Goal: Task Accomplishment & Management: Manage account settings

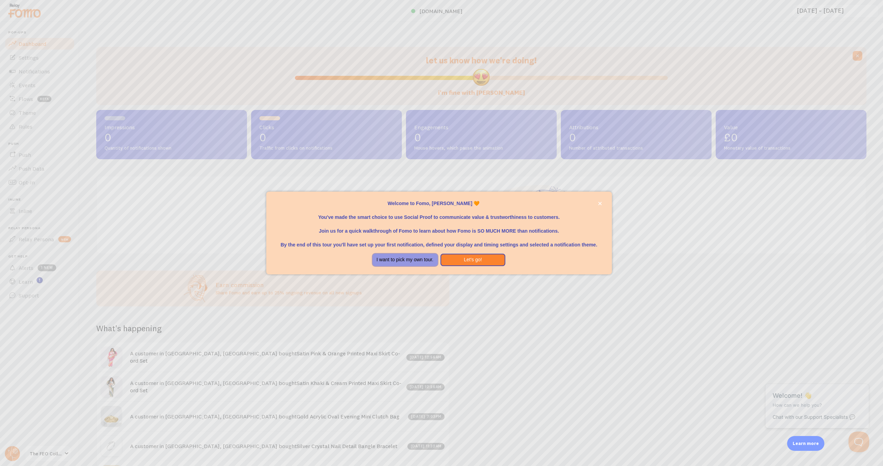
click at [426, 262] on button "I want to pick my own tour." at bounding box center [405, 260] width 65 height 12
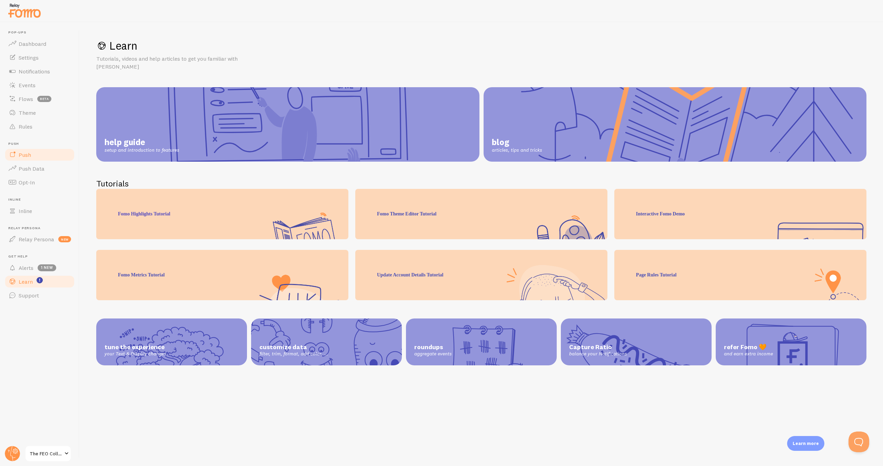
click at [39, 150] on link "Push" at bounding box center [39, 155] width 71 height 14
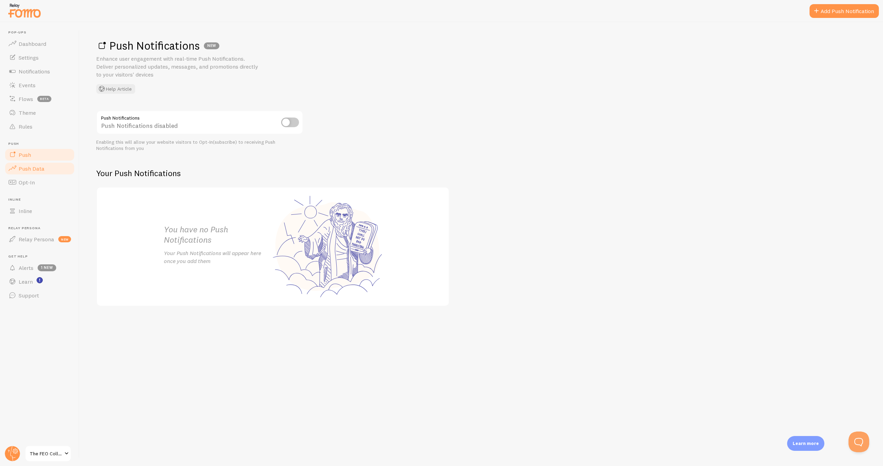
click at [38, 166] on span "Push Data" at bounding box center [32, 168] width 26 height 7
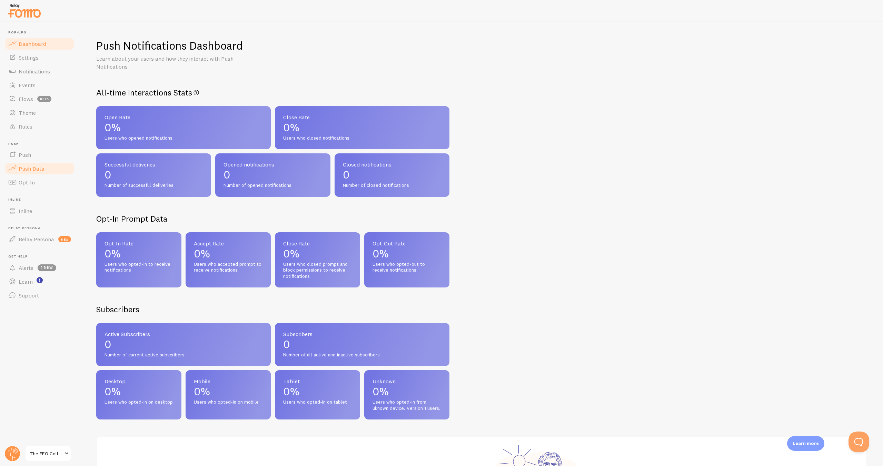
click at [38, 46] on span "Dashboard" at bounding box center [33, 43] width 28 height 7
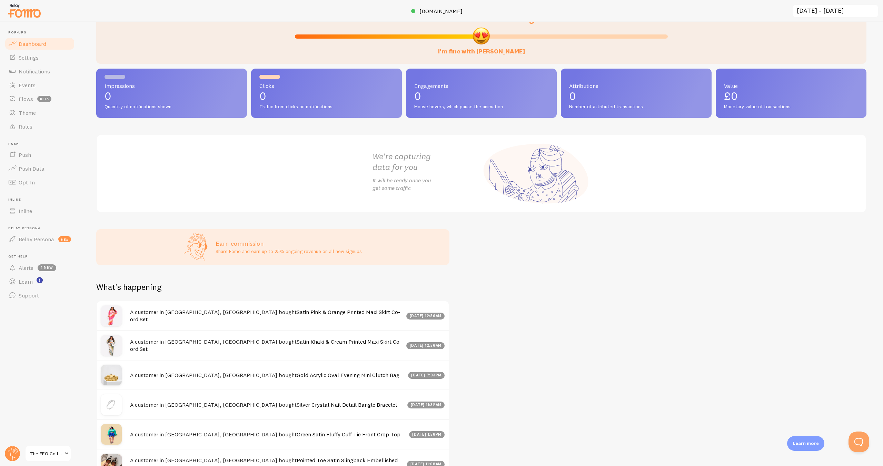
scroll to position [27, 0]
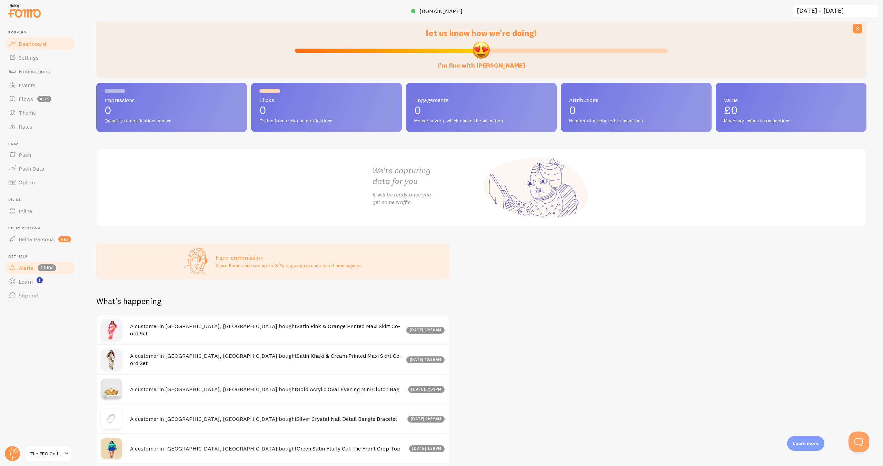
click at [45, 271] on span "1 new" at bounding box center [47, 268] width 19 height 7
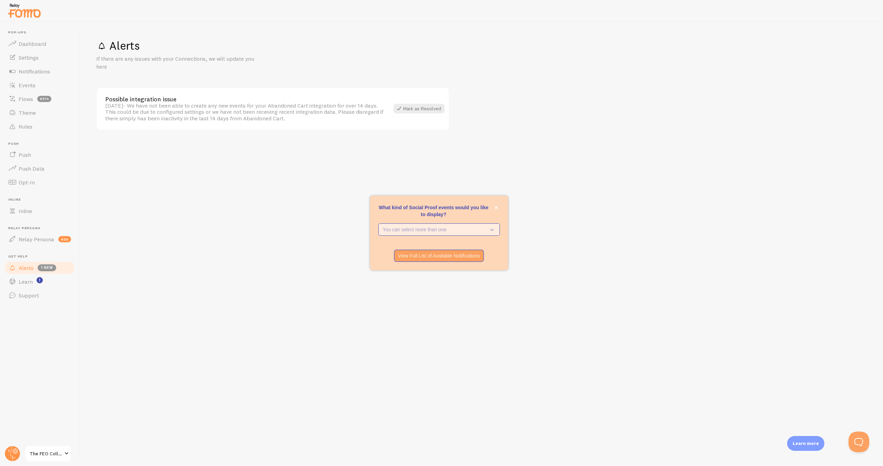
click at [445, 228] on p "You can select more than one" at bounding box center [434, 229] width 103 height 7
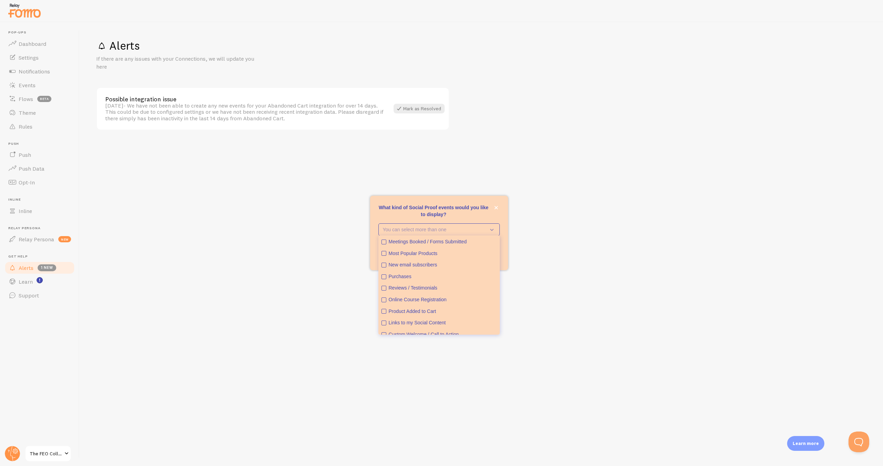
click at [286, 294] on div "Alerts If there are any issues with your Connections, we will update you here P…" at bounding box center [481, 244] width 803 height 444
click at [40, 457] on span "The FEO Collection" at bounding box center [46, 454] width 33 height 8
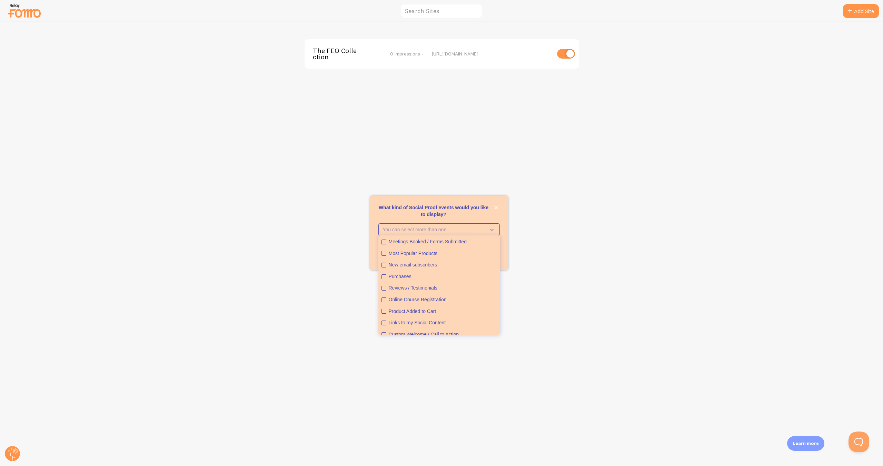
click at [589, 166] on div "The FEO Collection 0 Impressions - https://thefeocollection.co.uk" at bounding box center [441, 244] width 883 height 444
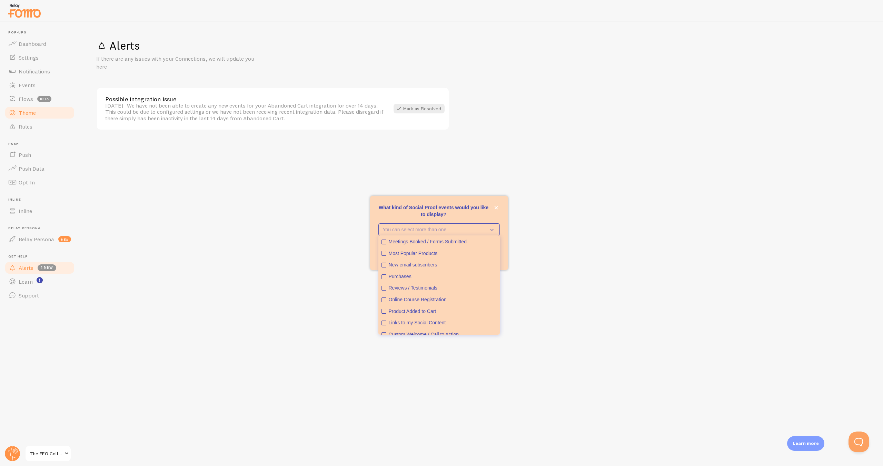
click at [38, 113] on link "Theme" at bounding box center [39, 113] width 71 height 14
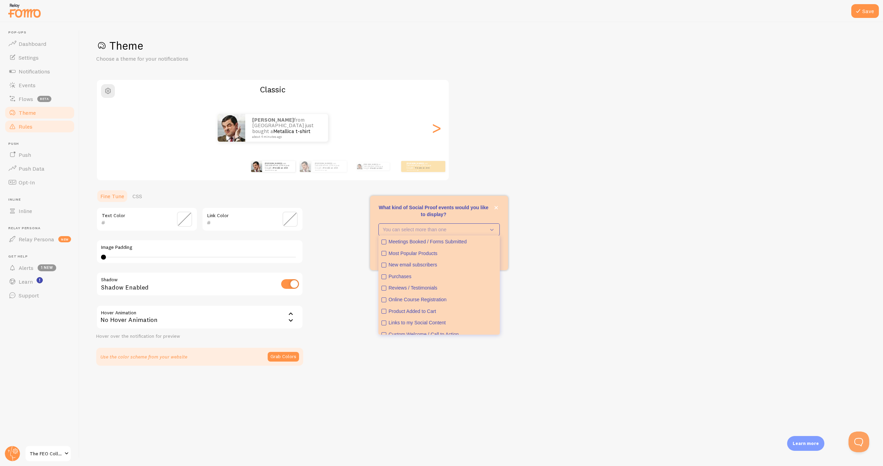
click at [23, 131] on link "Rules" at bounding box center [39, 127] width 71 height 14
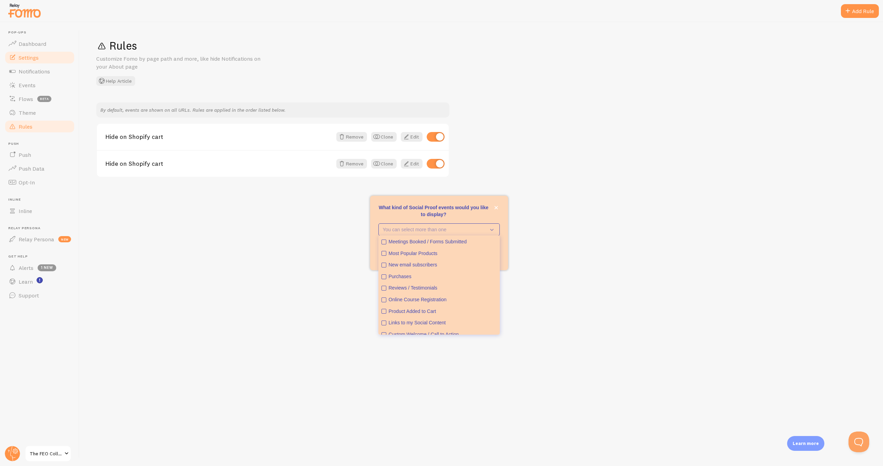
click at [36, 55] on span "Settings" at bounding box center [29, 57] width 20 height 7
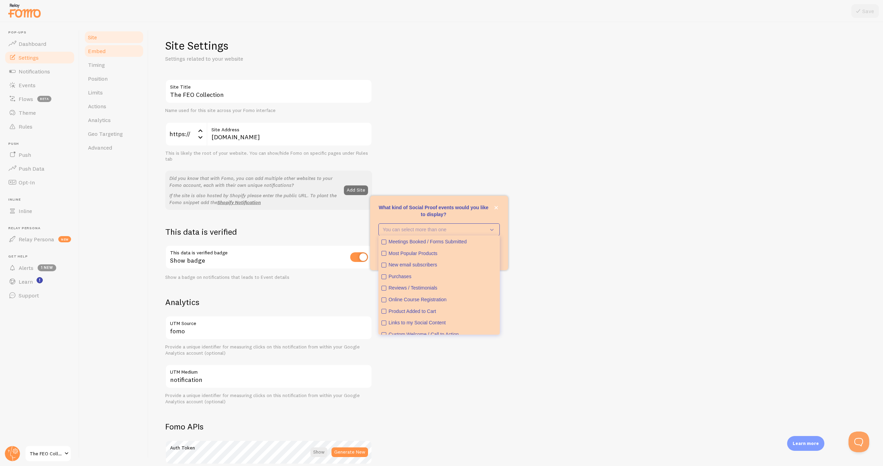
click at [108, 50] on link "Embed" at bounding box center [114, 51] width 60 height 14
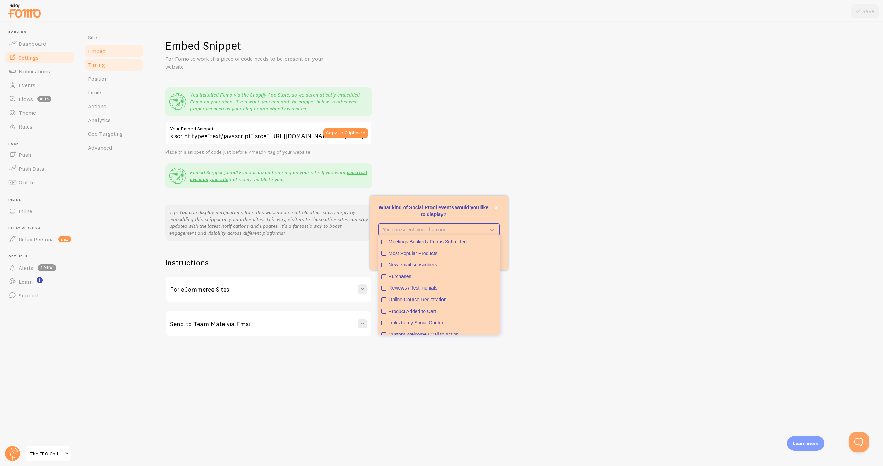
click at [101, 67] on span "Timing" at bounding box center [96, 64] width 17 height 7
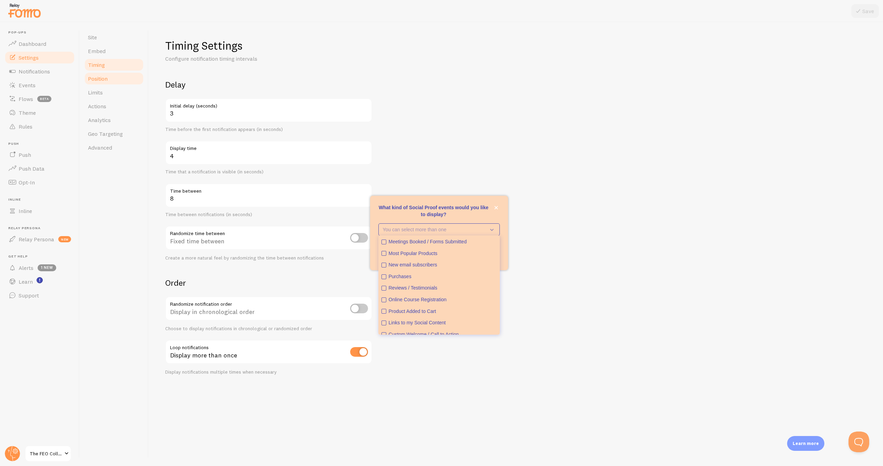
click at [101, 79] on span "Position" at bounding box center [98, 78] width 20 height 7
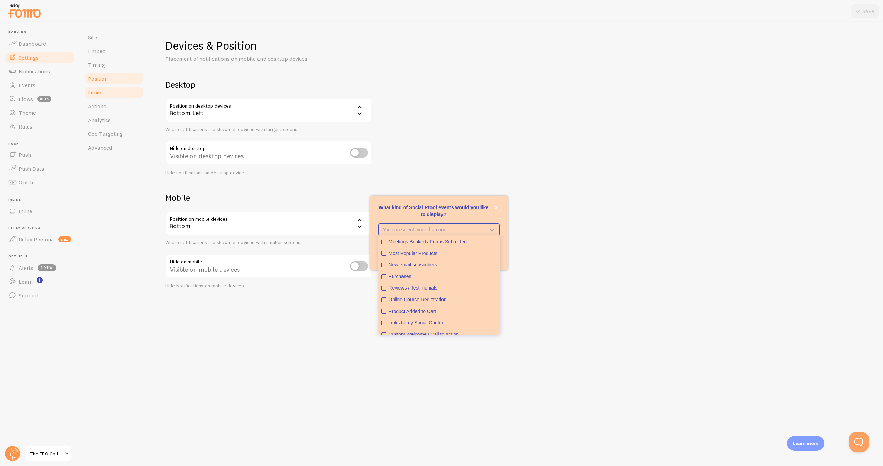
click at [100, 90] on span "Limits" at bounding box center [95, 92] width 15 height 7
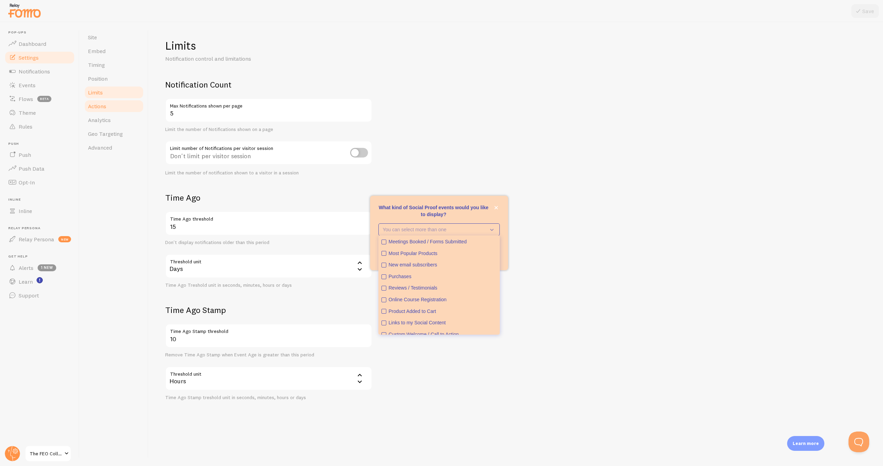
click at [100, 103] on span "Actions" at bounding box center [97, 106] width 18 height 7
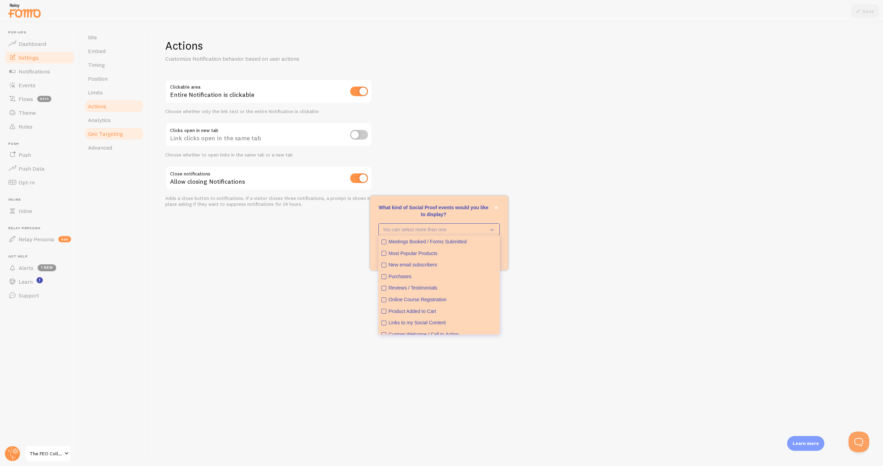
click at [101, 131] on span "Geo Targeting" at bounding box center [105, 133] width 35 height 7
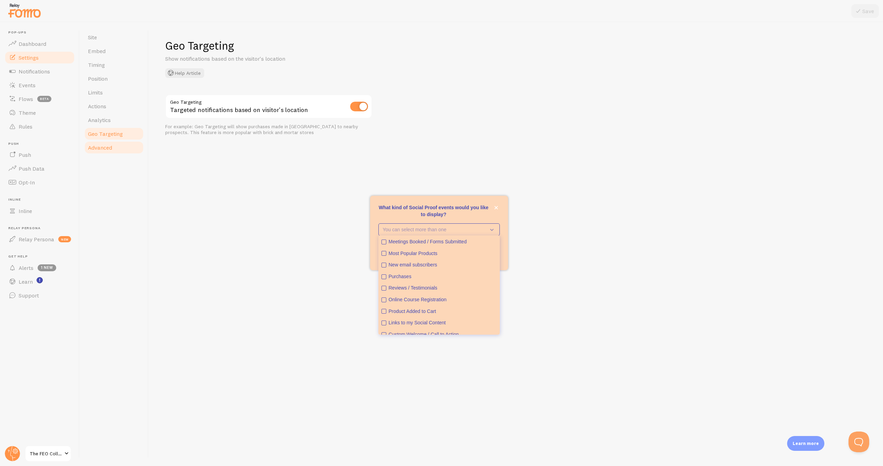
click at [101, 144] on span "Advanced" at bounding box center [100, 147] width 24 height 7
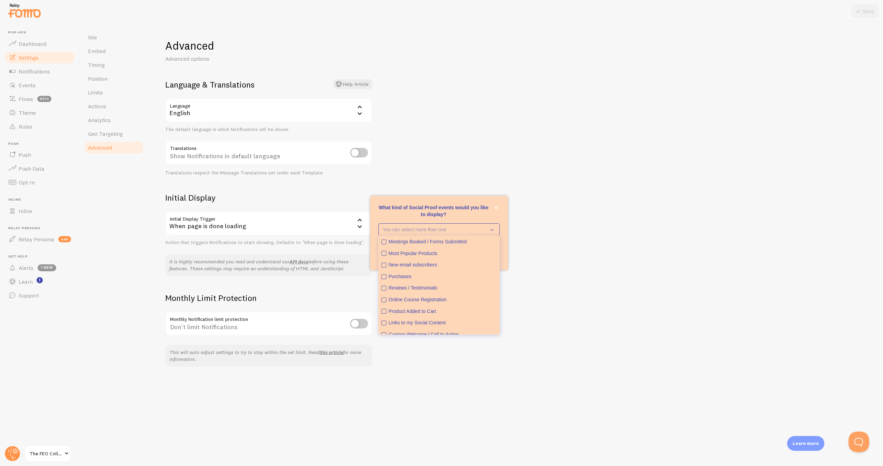
click at [44, 455] on span "The FEO Collection" at bounding box center [46, 454] width 33 height 8
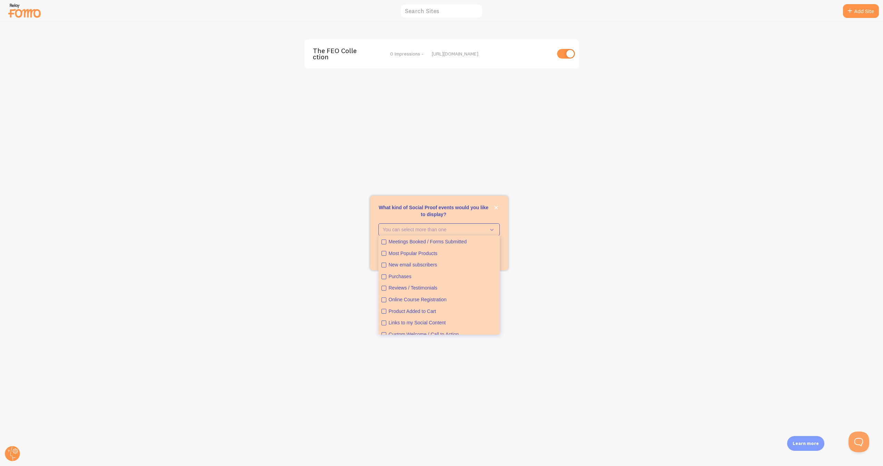
click at [27, 12] on img at bounding box center [24, 11] width 34 height 18
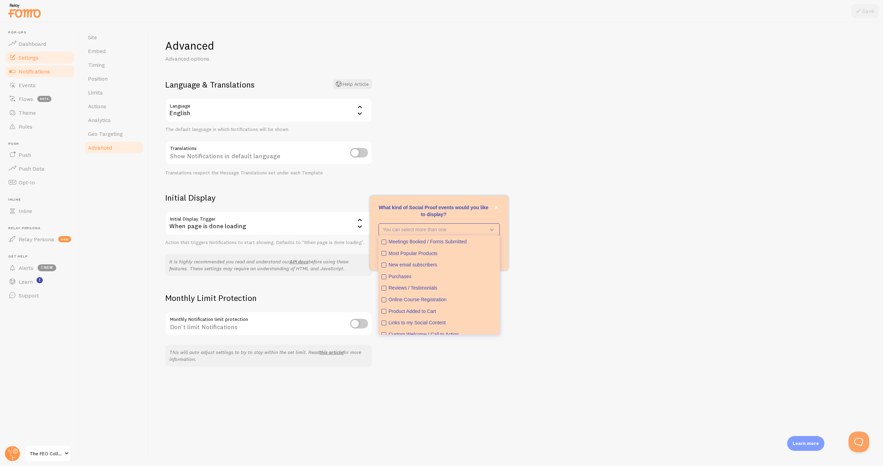
click at [49, 73] on span "Notifications" at bounding box center [34, 71] width 31 height 7
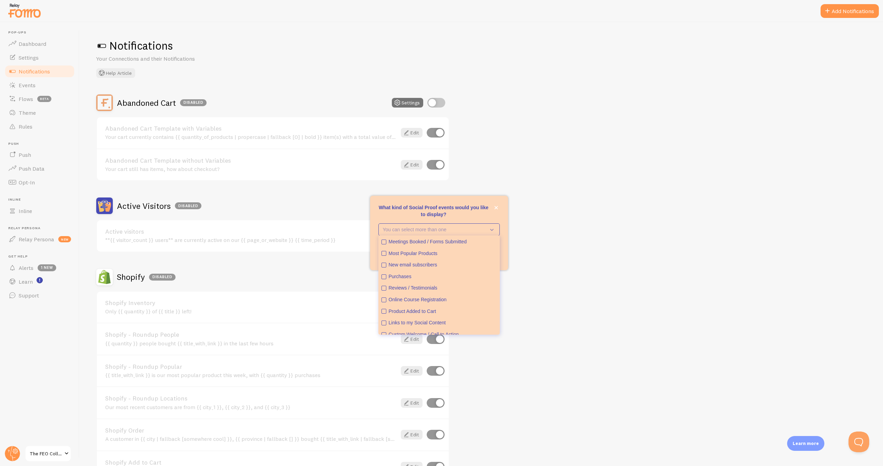
scroll to position [50, 0]
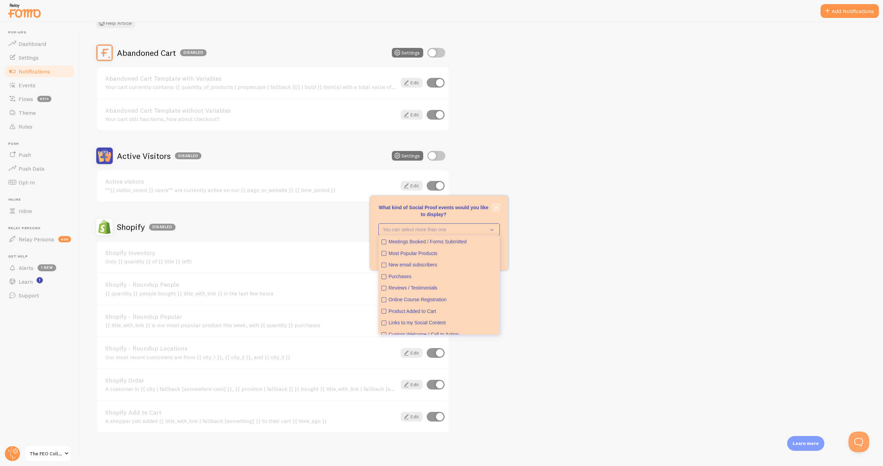
click at [496, 210] on button "close," at bounding box center [496, 207] width 7 height 7
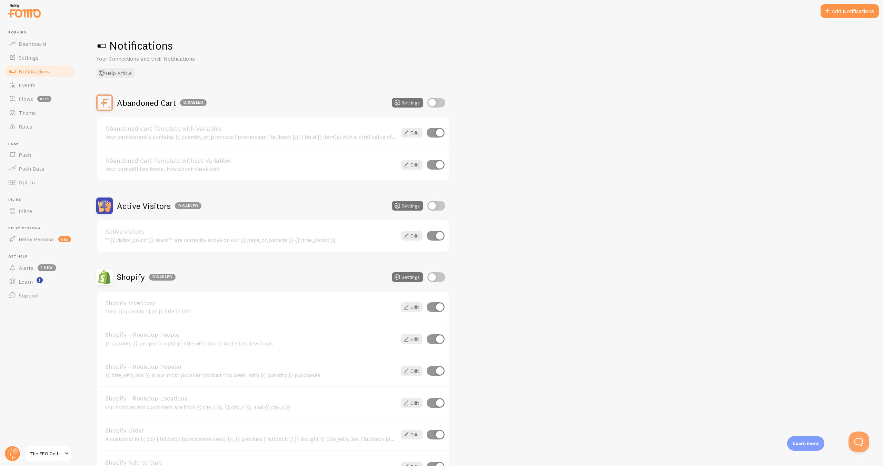
scroll to position [1, 0]
click at [38, 86] on link "Events" at bounding box center [39, 85] width 71 height 14
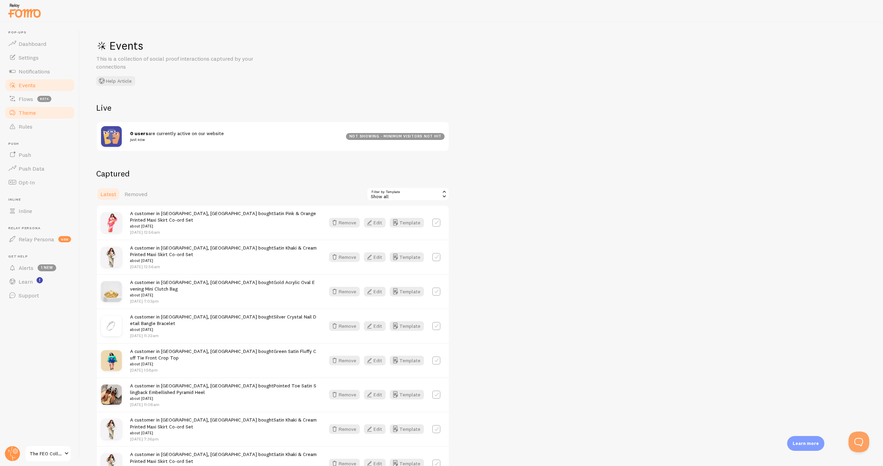
click at [27, 110] on span "Theme" at bounding box center [27, 112] width 17 height 7
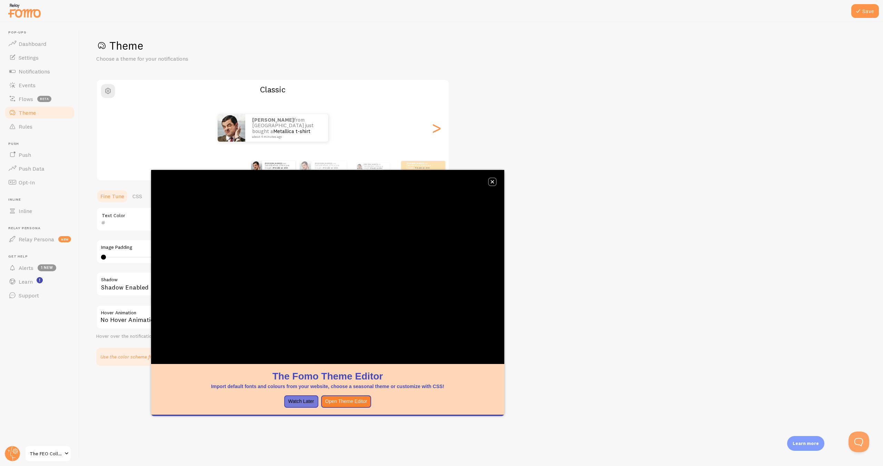
click at [495, 182] on button "close," at bounding box center [492, 181] width 7 height 7
click at [494, 180] on icon "close," at bounding box center [493, 182] width 4 height 4
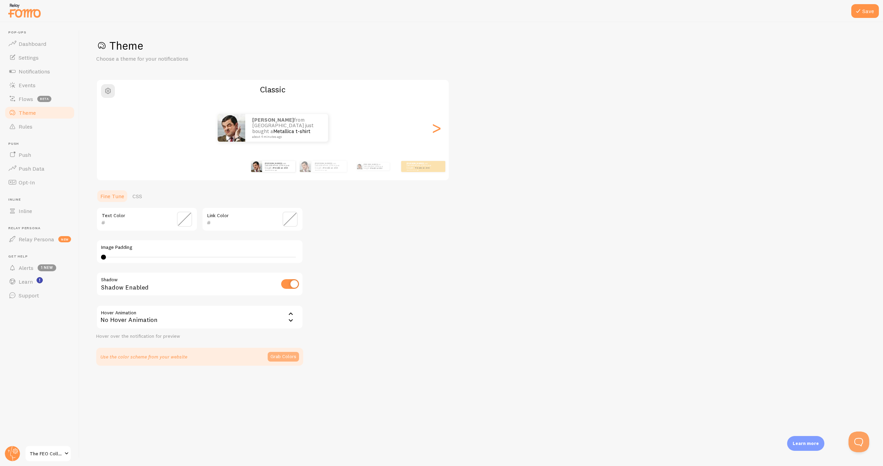
click at [288, 358] on button "Grab Colors" at bounding box center [283, 357] width 31 height 10
click at [189, 222] on span at bounding box center [184, 219] width 15 height 15
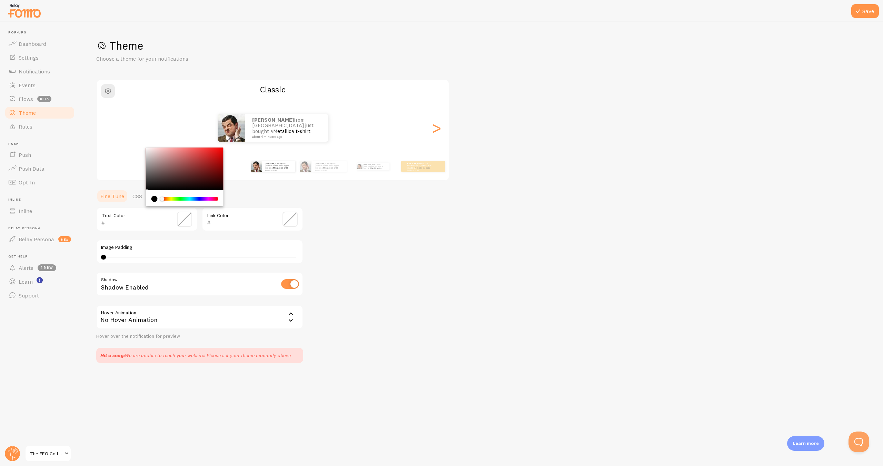
click at [416, 242] on div "Theme Choose a theme for your notifications Classic Elizabeth from United Kingd…" at bounding box center [481, 201] width 770 height 325
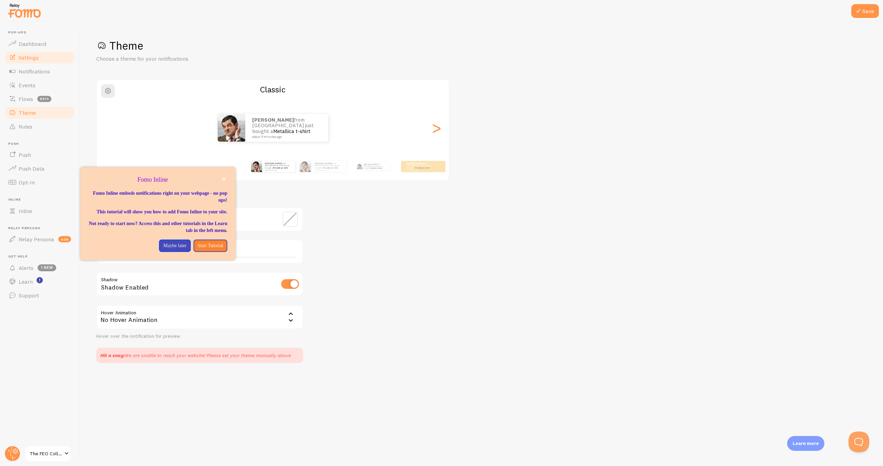
click at [44, 64] on link "Settings" at bounding box center [39, 58] width 71 height 14
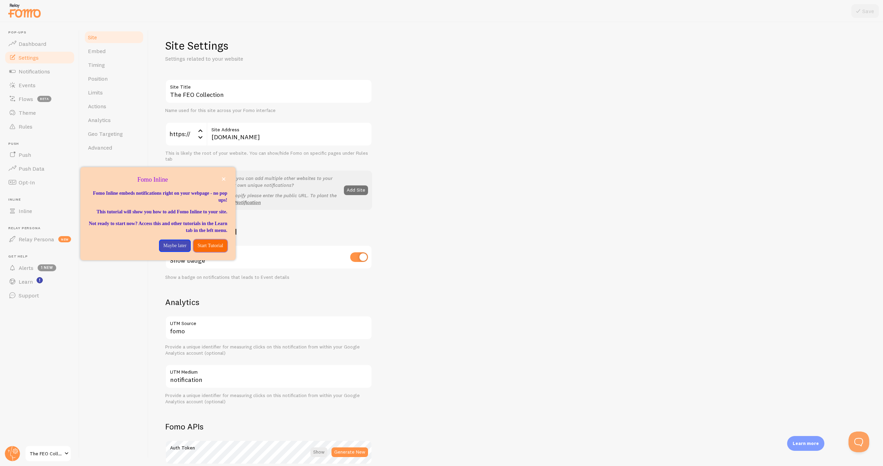
click at [203, 249] on p "Start Tutorial" at bounding box center [211, 246] width 26 height 7
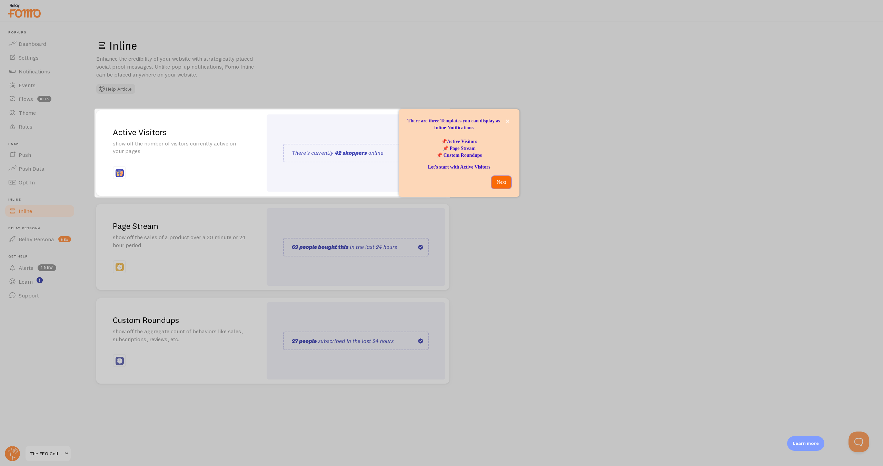
click at [496, 182] on p "Next" at bounding box center [501, 182] width 11 height 7
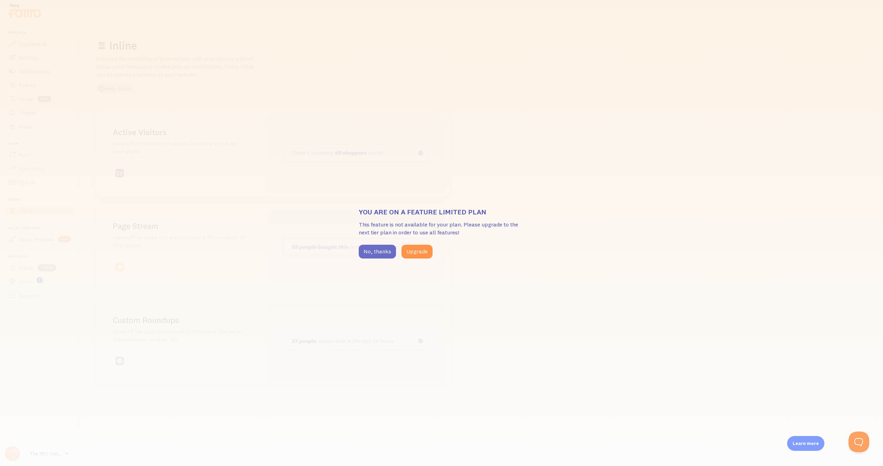
click at [379, 254] on button "No, thanks" at bounding box center [377, 252] width 37 height 14
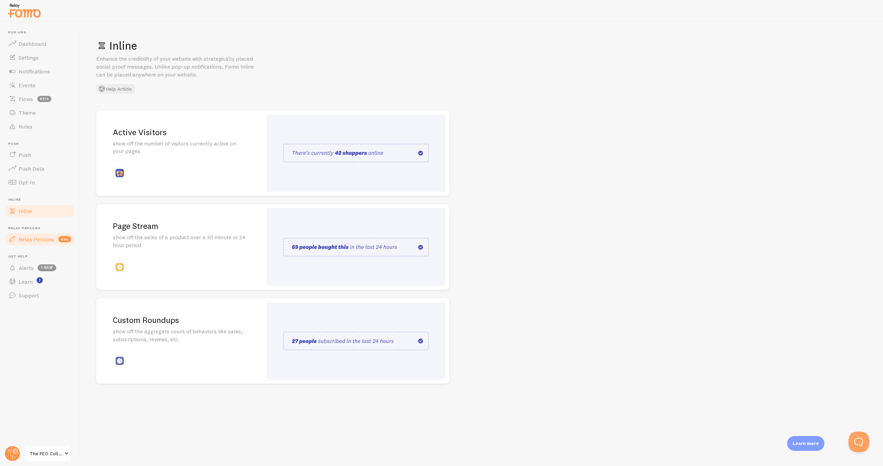
click at [38, 240] on span "Relay Persona" at bounding box center [37, 239] width 36 height 7
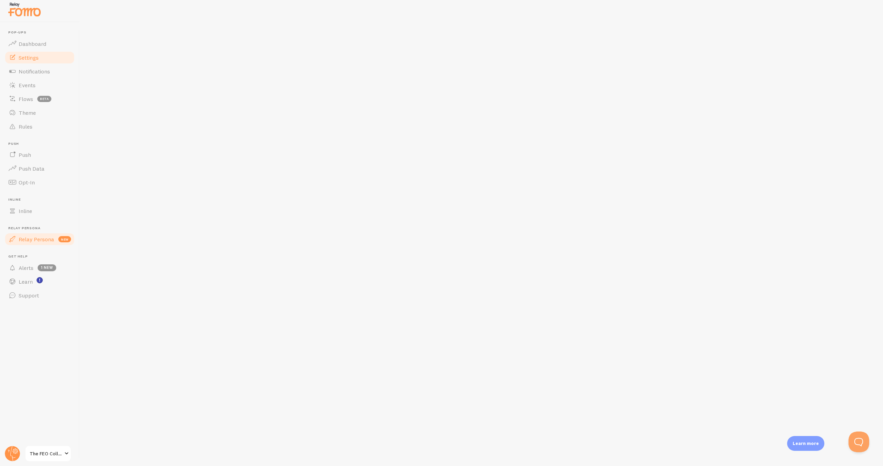
click at [44, 56] on link "Settings" at bounding box center [39, 58] width 71 height 14
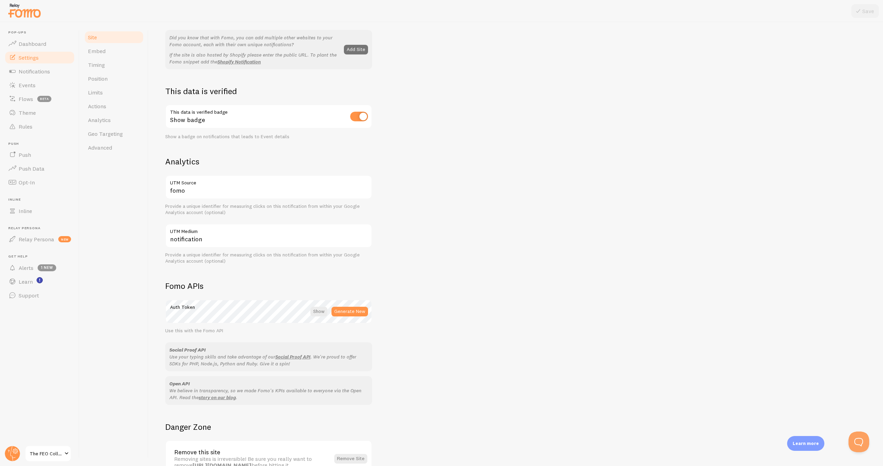
scroll to position [105, 0]
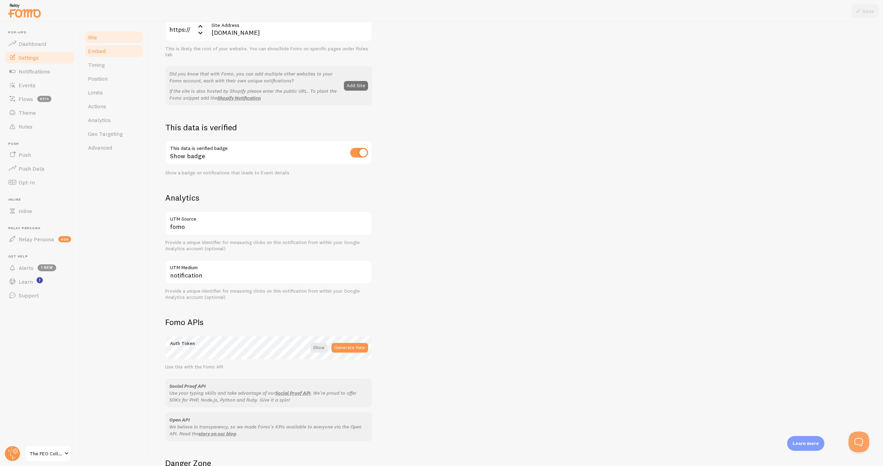
click at [113, 49] on link "Embed" at bounding box center [114, 51] width 60 height 14
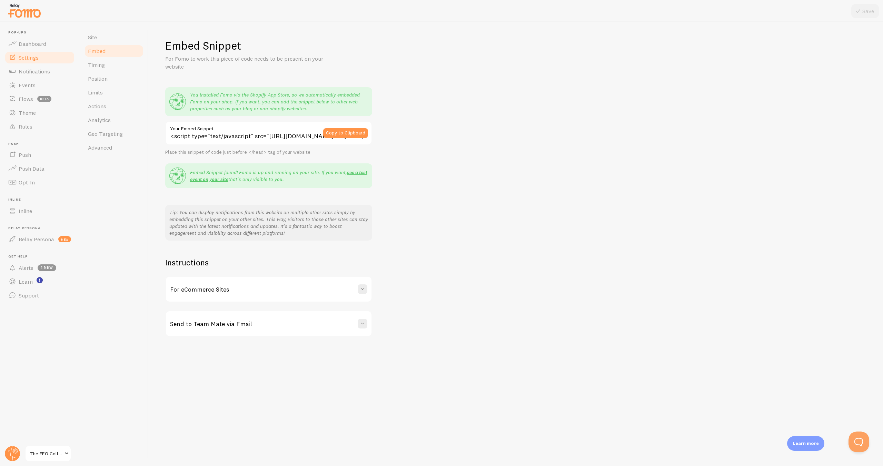
click at [240, 288] on div "For eCommerce Sites" at bounding box center [269, 289] width 206 height 25
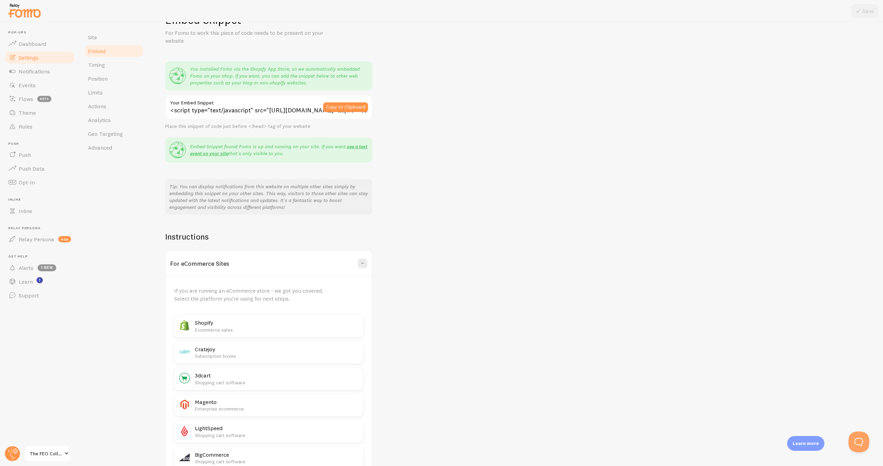
click at [231, 335] on div "Shopify Ecommerce sales" at bounding box center [268, 326] width 189 height 22
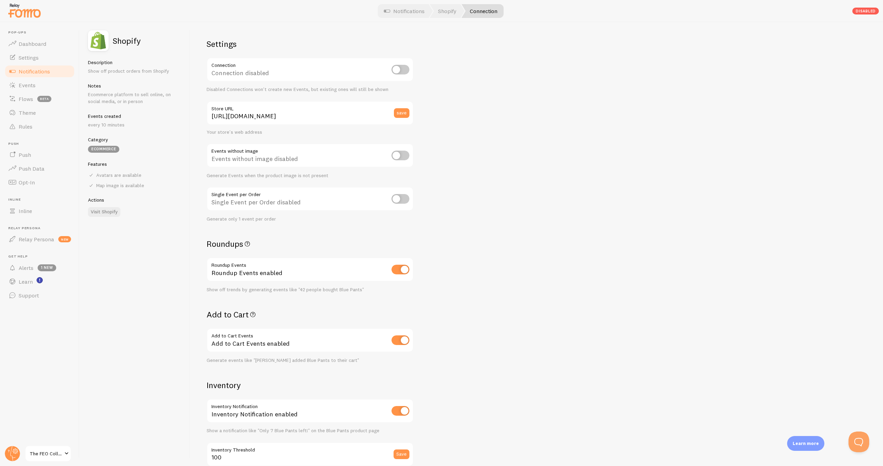
scroll to position [289, 0]
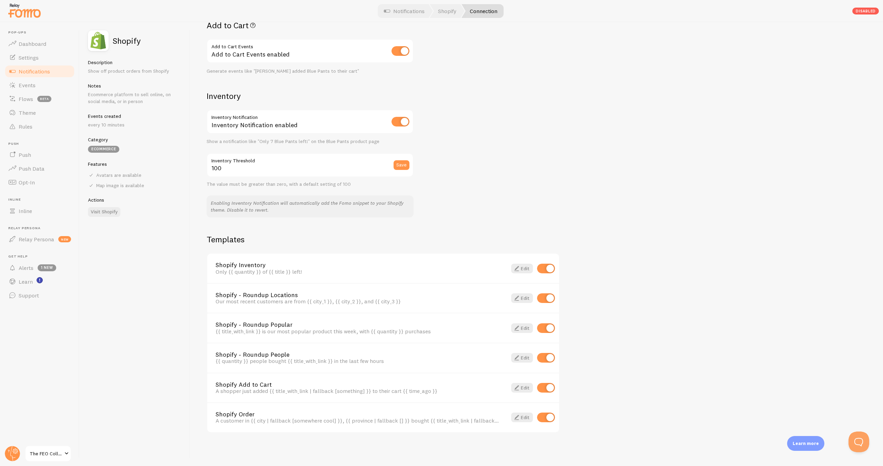
click at [548, 274] on input "checkbox" at bounding box center [546, 269] width 18 height 10
click at [545, 417] on input "checkbox" at bounding box center [546, 418] width 18 height 10
checkbox input "true"
click at [609, 351] on div "Settings Connection Connection disabled Disabled Connections won't create new E…" at bounding box center [536, 244] width 693 height 444
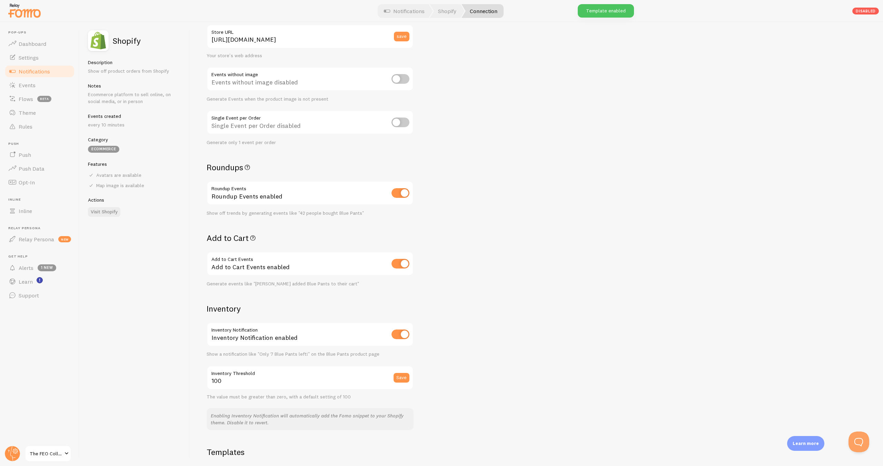
scroll to position [0, 0]
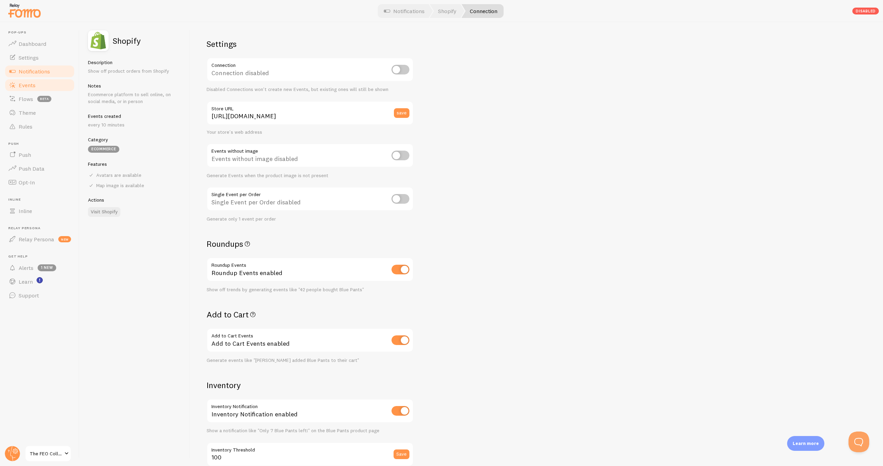
click at [47, 86] on link "Events" at bounding box center [39, 85] width 71 height 14
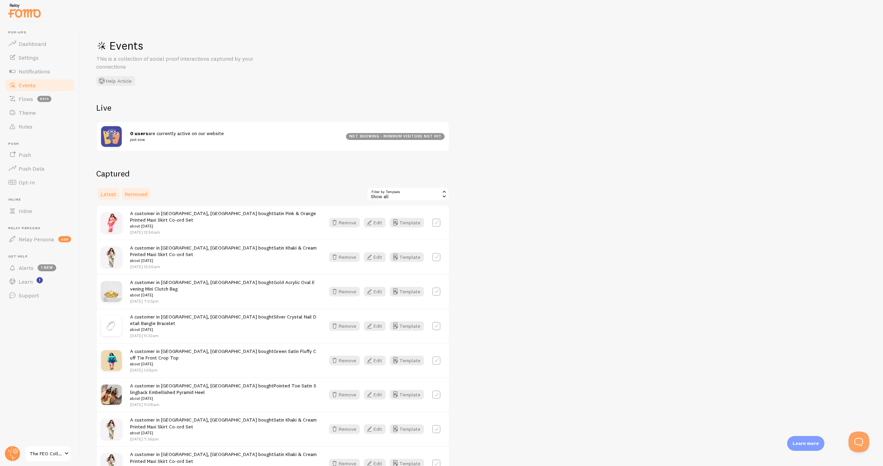
click at [140, 197] on span "Removed" at bounding box center [136, 194] width 23 height 7
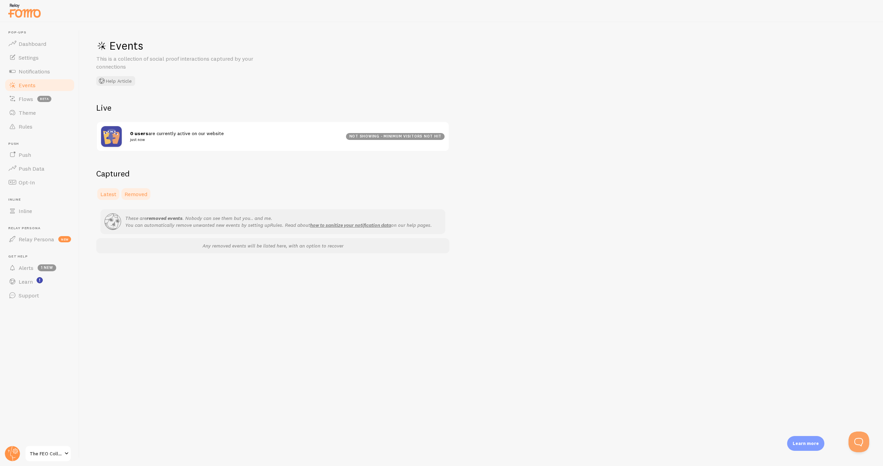
click at [114, 199] on link "Latest" at bounding box center [108, 194] width 24 height 14
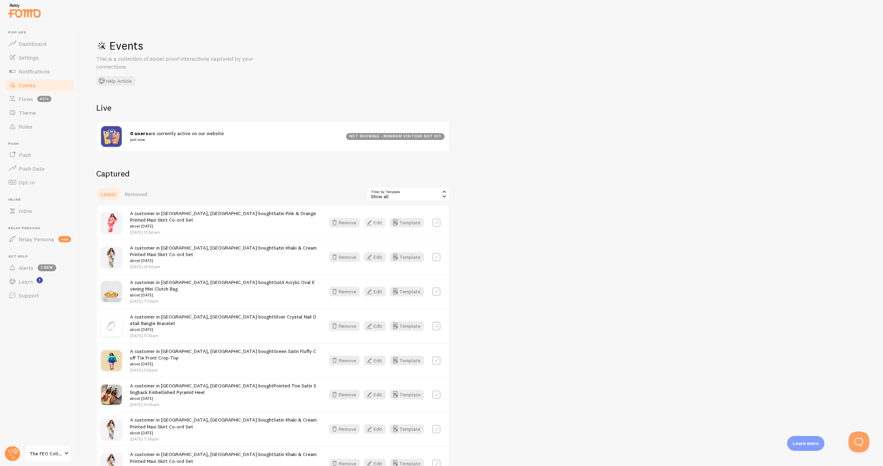
click at [384, 223] on button "Edit" at bounding box center [375, 223] width 22 height 10
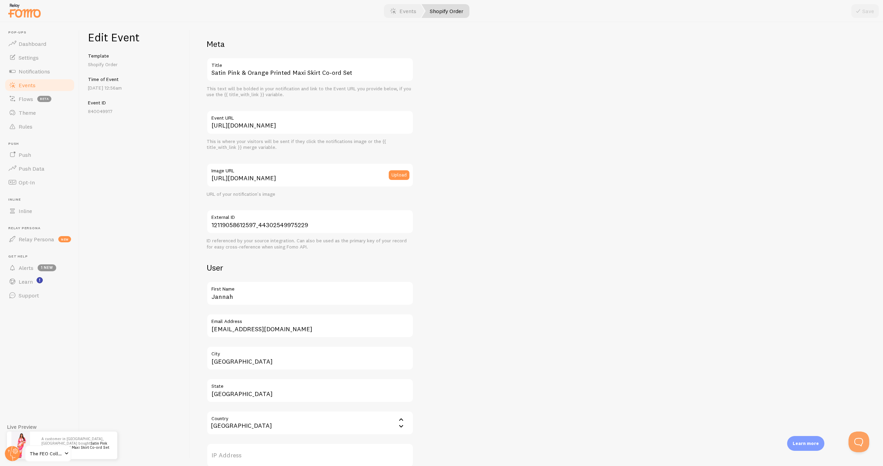
click at [108, 85] on p "[DATE] 12:56am" at bounding box center [134, 88] width 93 height 7
click at [30, 98] on span "Flows" at bounding box center [26, 99] width 14 height 7
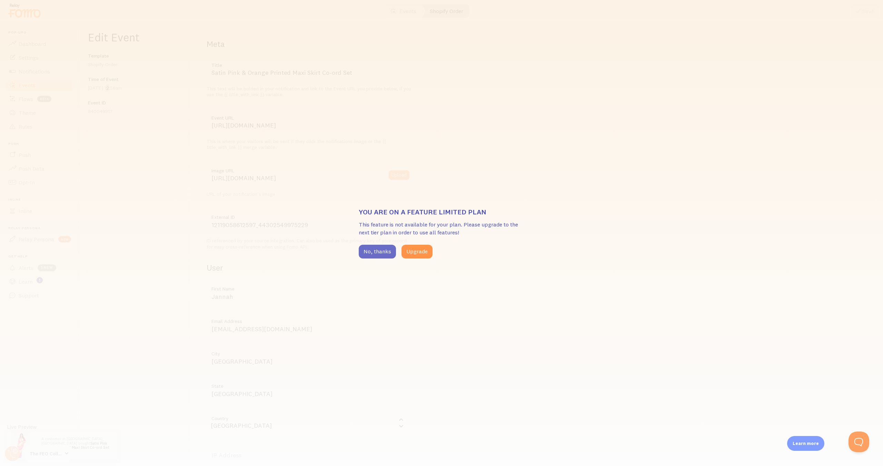
click at [380, 250] on button "No, thanks" at bounding box center [377, 252] width 37 height 14
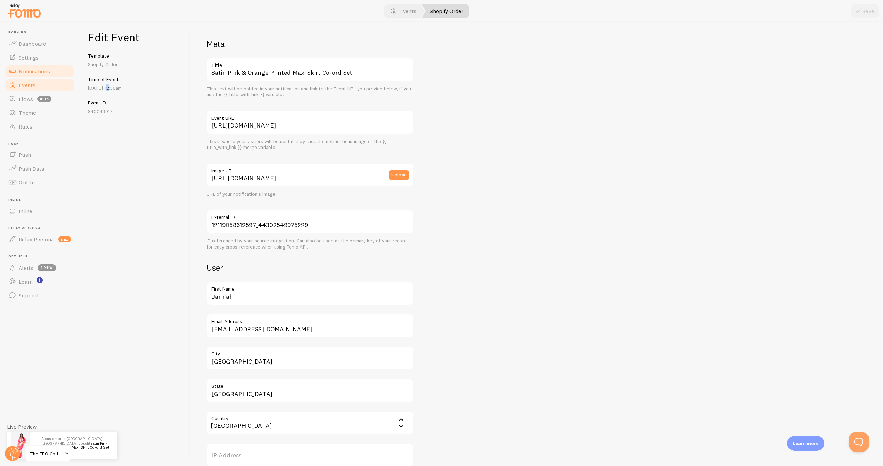
click at [43, 68] on span "Notifications" at bounding box center [34, 71] width 31 height 7
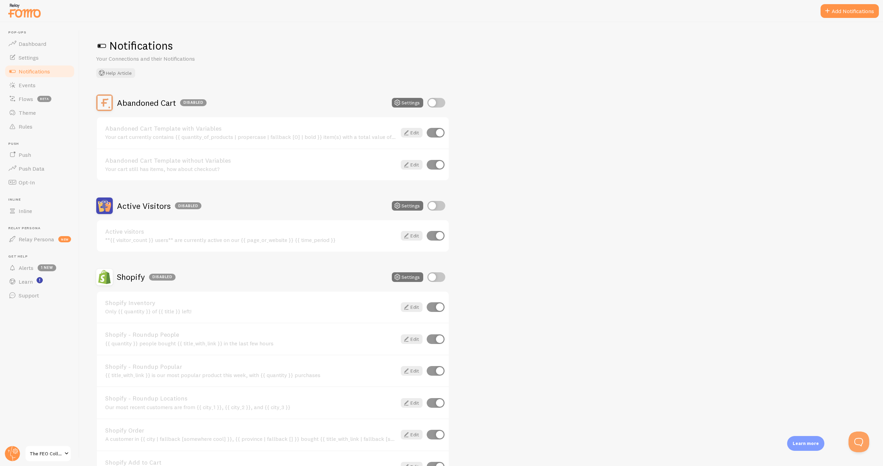
click at [429, 104] on input "checkbox" at bounding box center [436, 103] width 18 height 10
checkbox input "true"
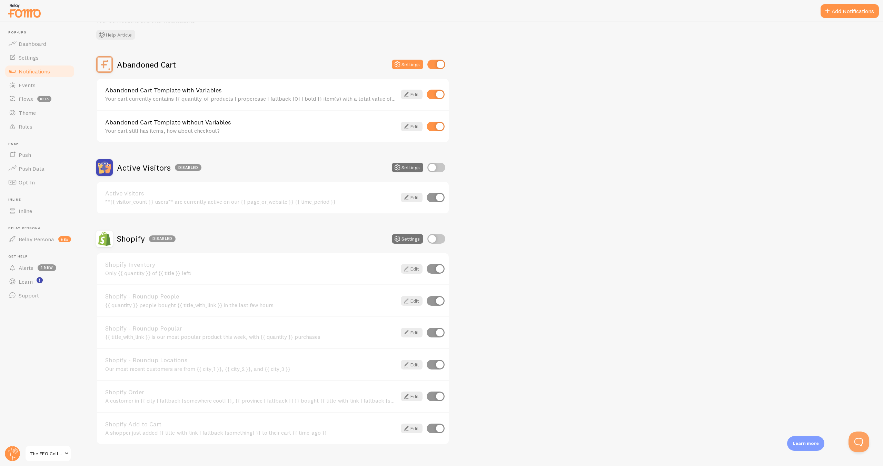
scroll to position [39, 0]
click at [429, 168] on input "checkbox" at bounding box center [436, 167] width 18 height 10
checkbox input "true"
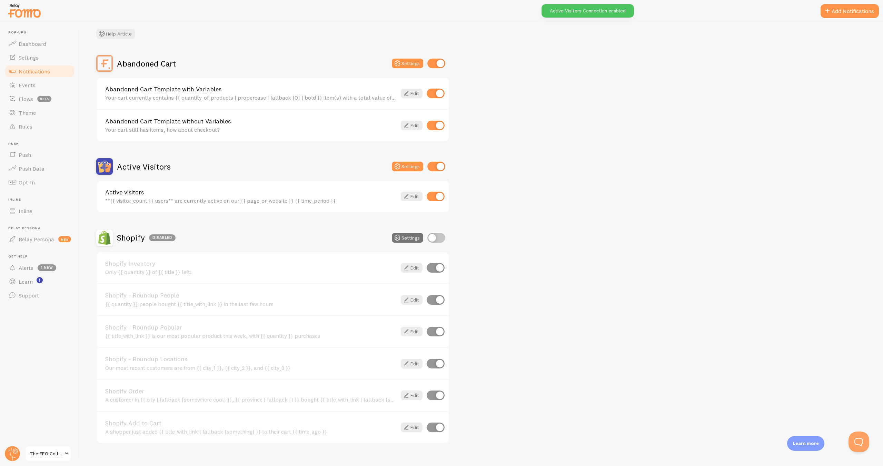
scroll to position [50, 0]
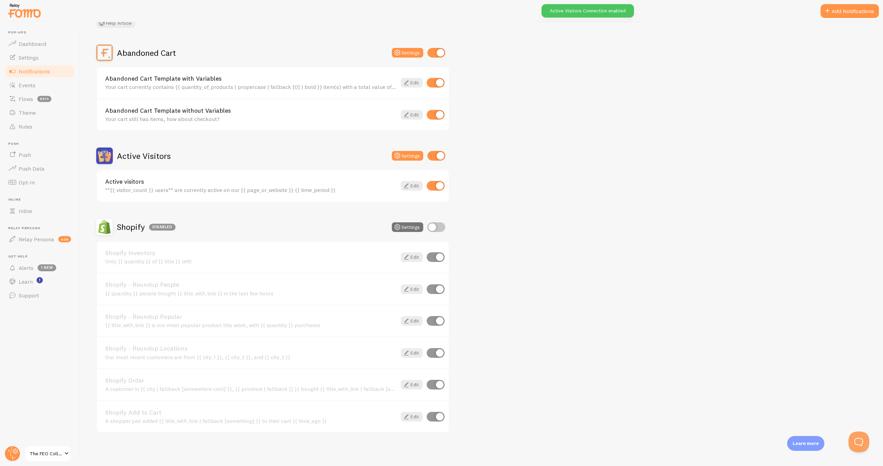
click at [430, 230] on input "checkbox" at bounding box center [436, 227] width 18 height 10
checkbox input "true"
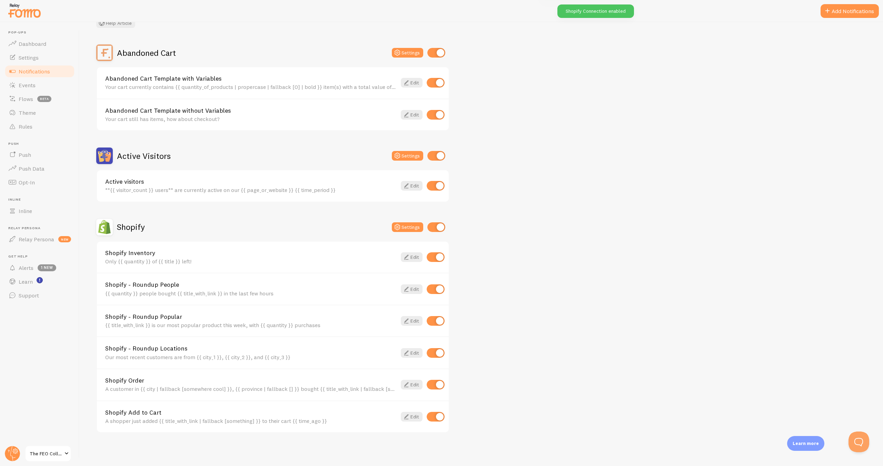
scroll to position [0, 0]
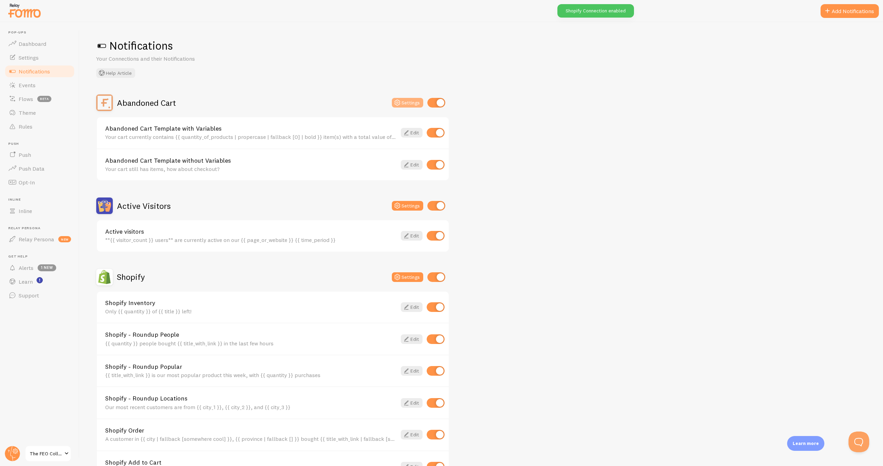
click at [413, 102] on button "Settings" at bounding box center [407, 103] width 31 height 10
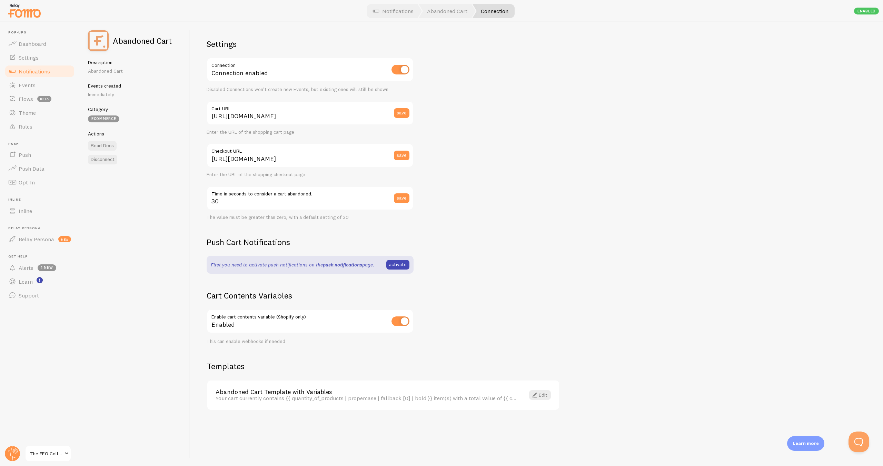
click at [41, 74] on span "Notifications" at bounding box center [34, 71] width 31 height 7
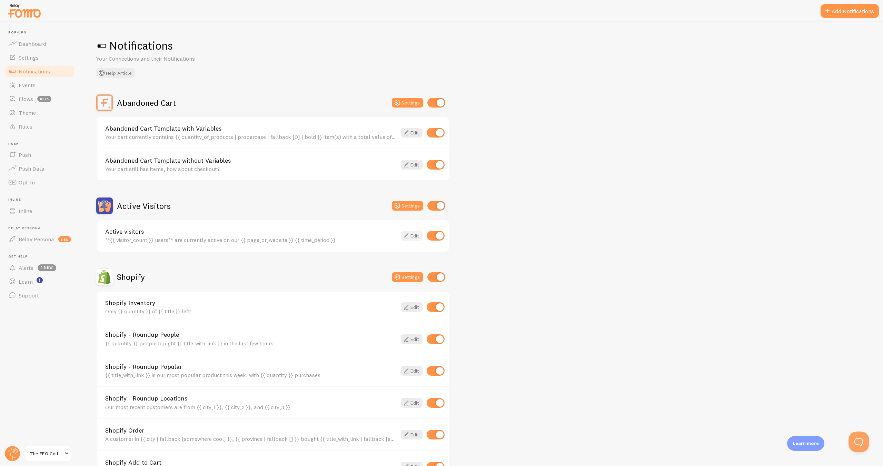
click at [410, 233] on link "Edit" at bounding box center [412, 236] width 22 height 10
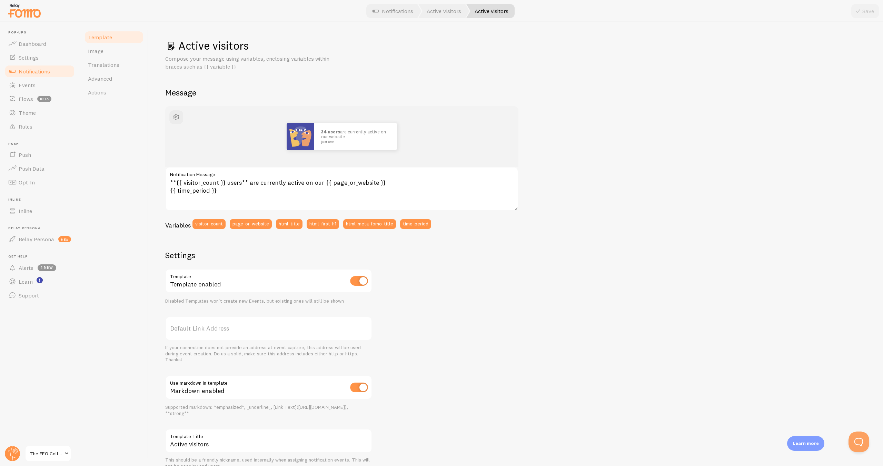
click at [61, 73] on link "Notifications" at bounding box center [39, 72] width 71 height 14
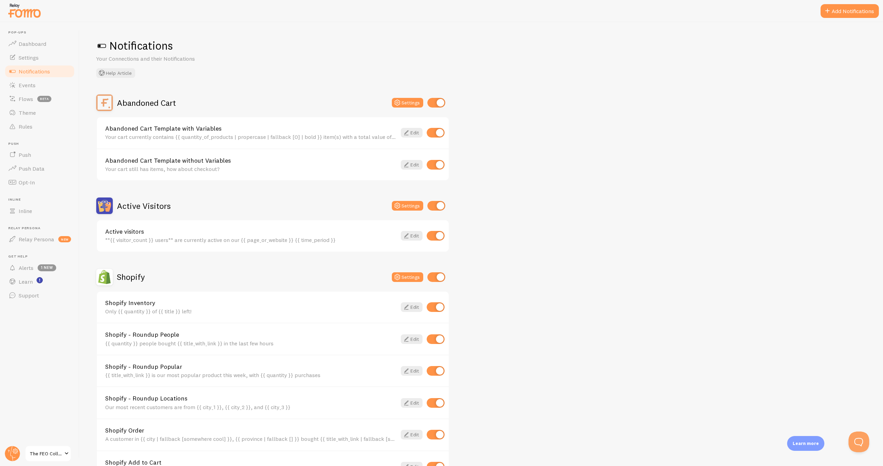
scroll to position [50, 0]
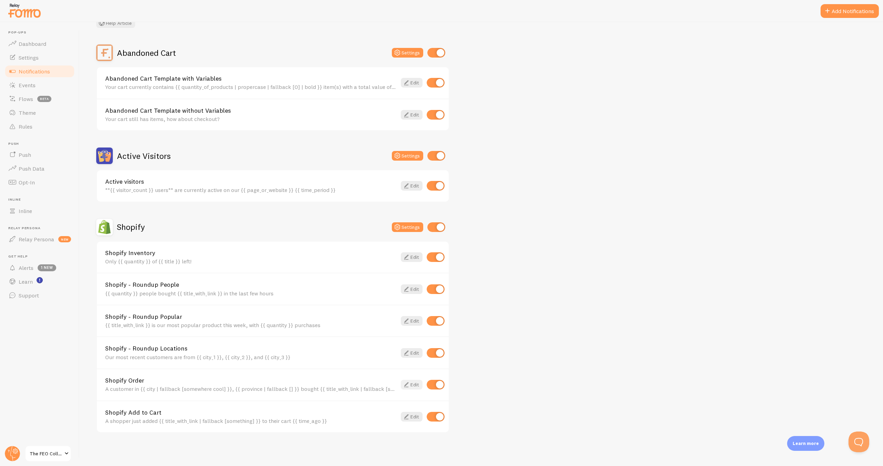
click at [409, 386] on icon at bounding box center [406, 385] width 8 height 8
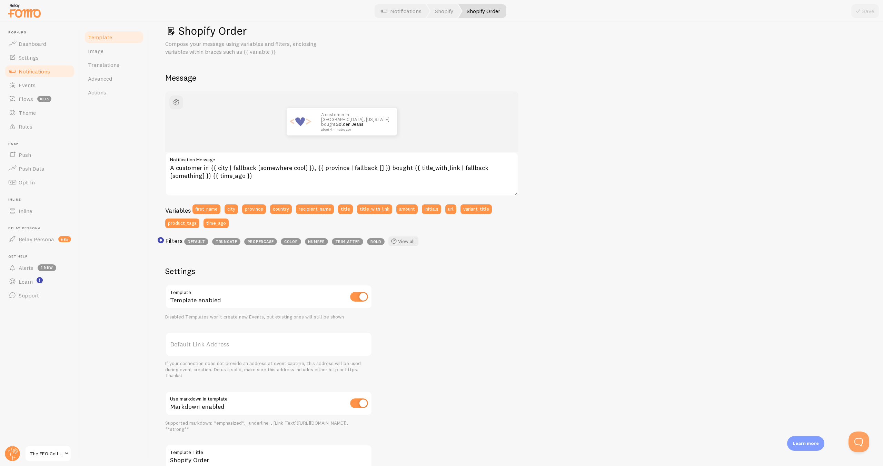
scroll to position [16, 0]
click at [104, 92] on span "Actions" at bounding box center [97, 92] width 18 height 7
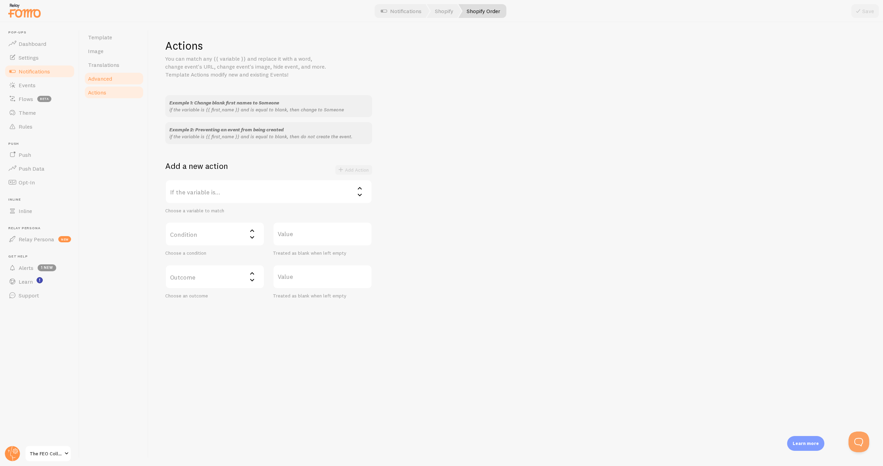
click at [103, 80] on span "Advanced" at bounding box center [100, 78] width 24 height 7
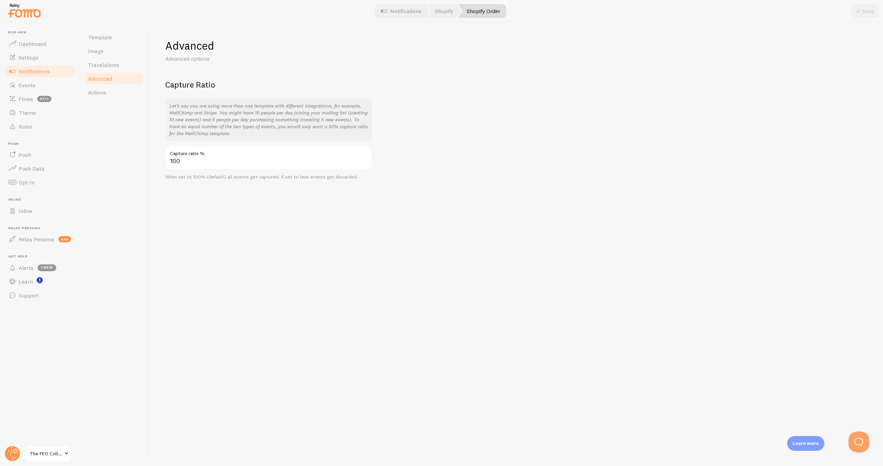
click at [102, 72] on link "Advanced" at bounding box center [114, 79] width 60 height 14
click at [102, 67] on span "Translations" at bounding box center [103, 64] width 31 height 7
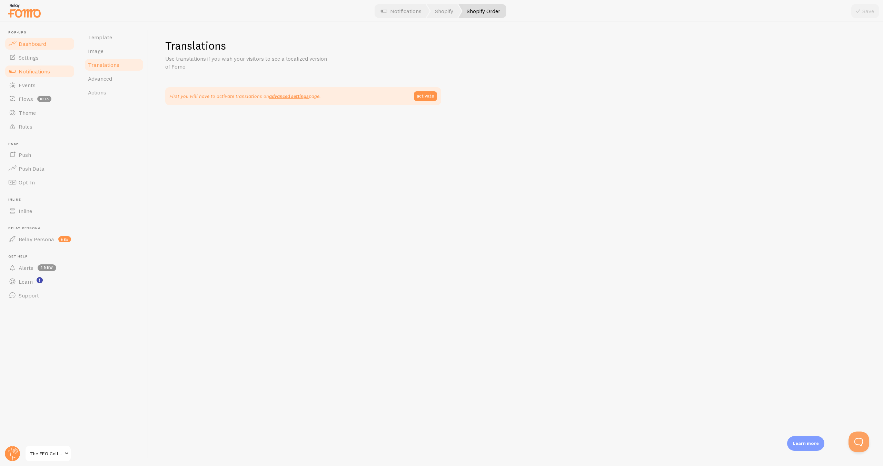
click at [51, 42] on link "Dashboard" at bounding box center [39, 44] width 71 height 14
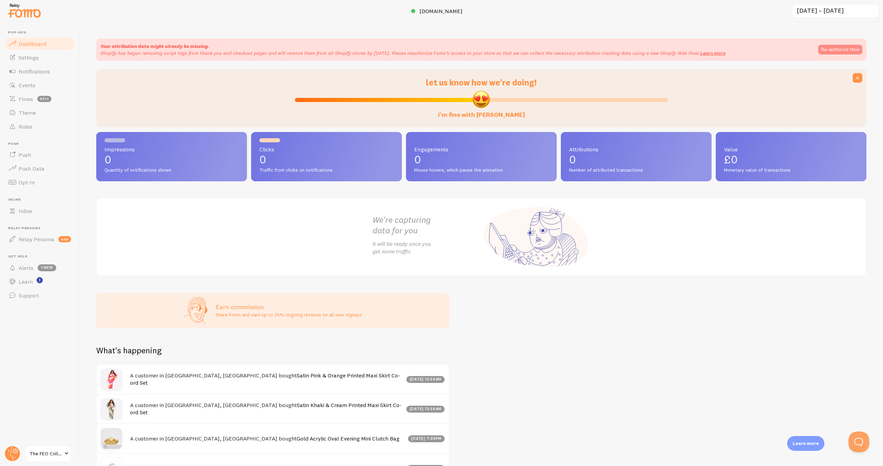
click at [832, 51] on button "Re-authorize Now" at bounding box center [840, 50] width 44 height 10
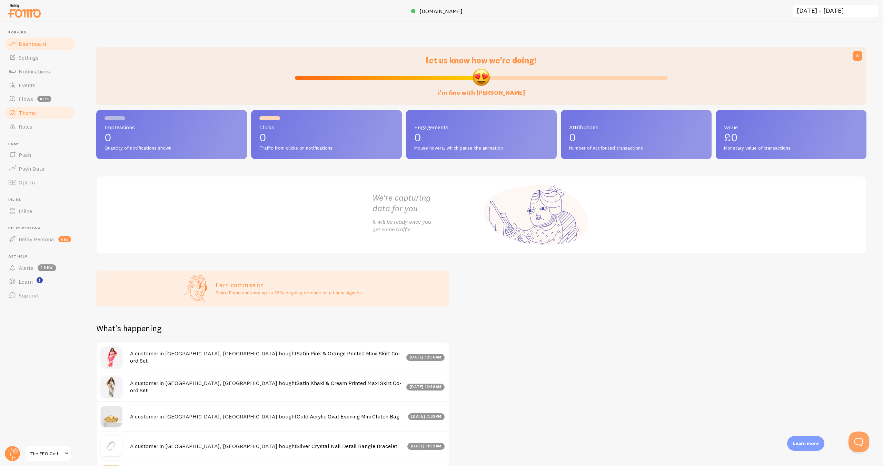
click at [47, 113] on link "Theme" at bounding box center [39, 113] width 71 height 14
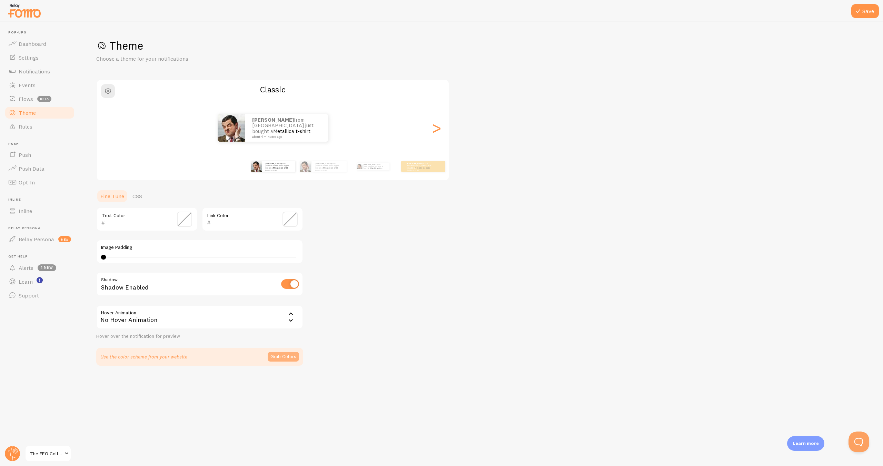
click at [287, 355] on button "Grab Colors" at bounding box center [283, 357] width 31 height 10
click at [55, 453] on span "The FEO Collection" at bounding box center [46, 454] width 33 height 8
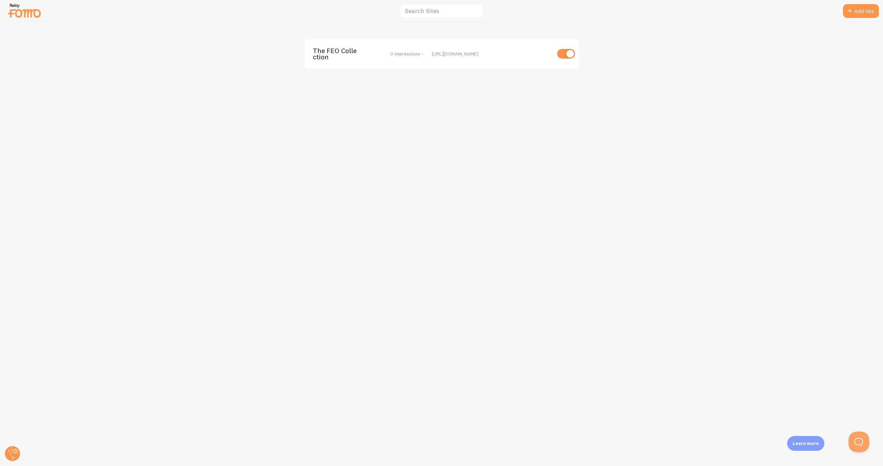
click at [31, 13] on img at bounding box center [24, 11] width 34 height 18
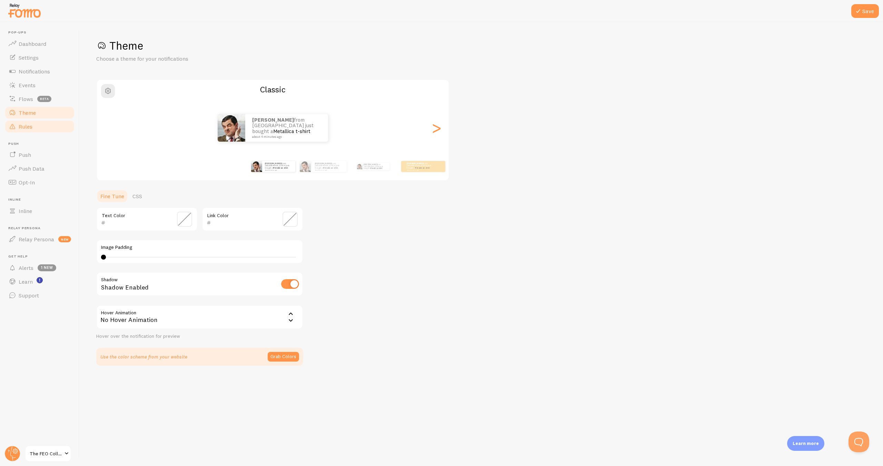
click at [35, 131] on link "Rules" at bounding box center [39, 127] width 71 height 14
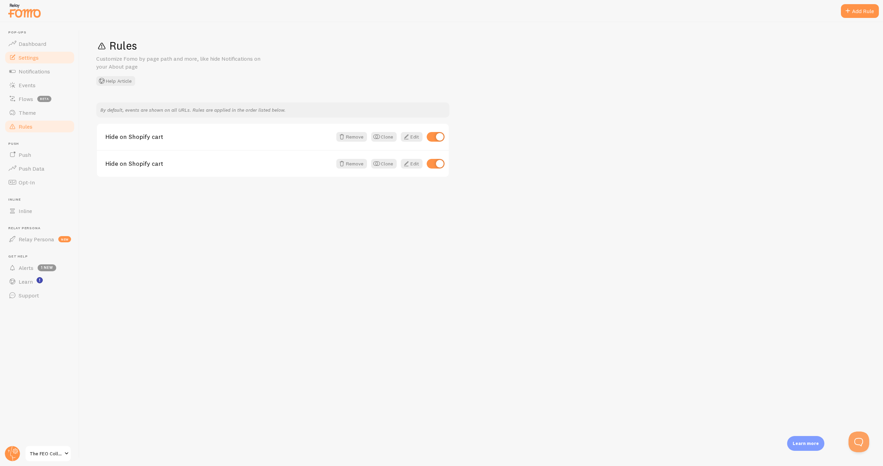
click at [36, 59] on span "Settings" at bounding box center [29, 57] width 20 height 7
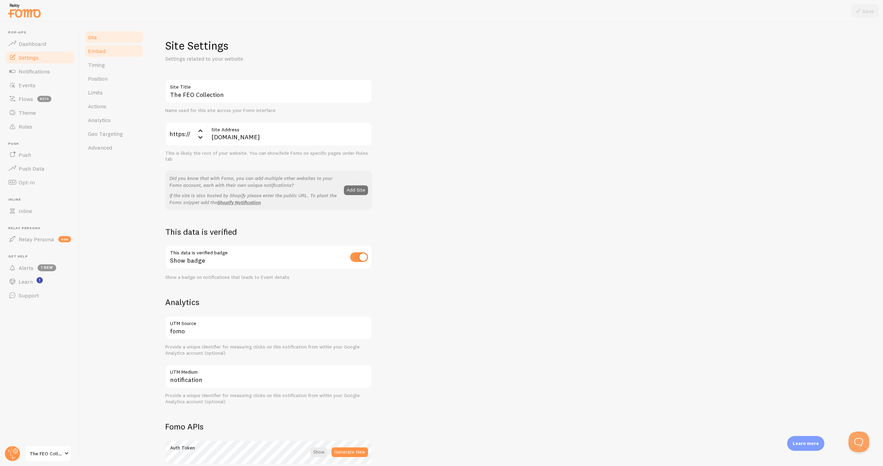
click at [116, 56] on link "Embed" at bounding box center [114, 51] width 60 height 14
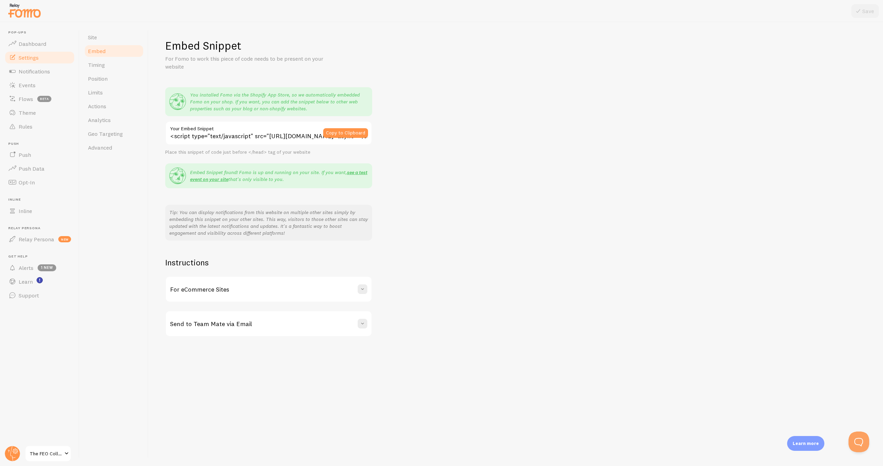
click at [225, 294] on div "For eCommerce Sites" at bounding box center [269, 289] width 206 height 25
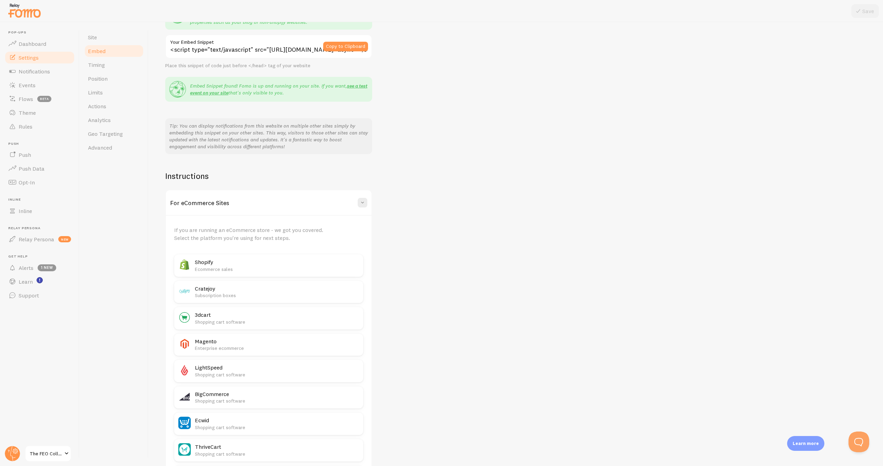
scroll to position [89, 0]
click at [222, 267] on p "Ecommerce sales" at bounding box center [277, 267] width 164 height 7
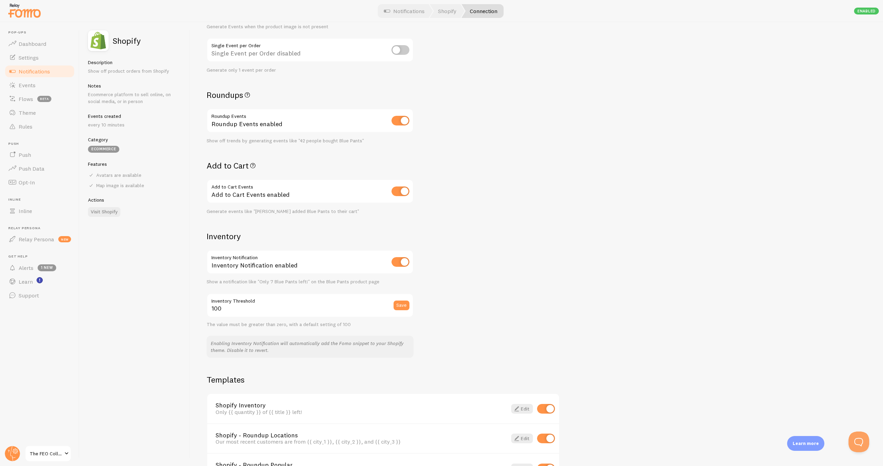
scroll to position [148, 0]
click at [39, 90] on link "Events" at bounding box center [39, 85] width 71 height 14
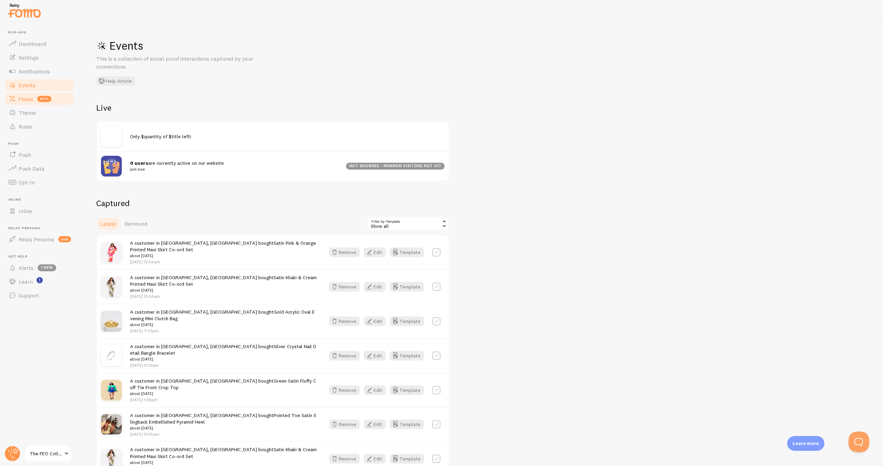
click at [33, 102] on link "Flows beta" at bounding box center [39, 99] width 71 height 14
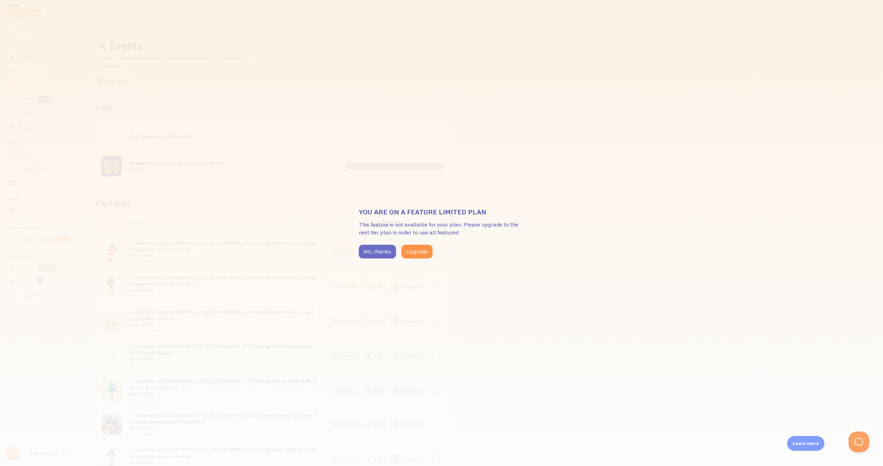
click at [390, 255] on button "No, thanks" at bounding box center [377, 252] width 37 height 14
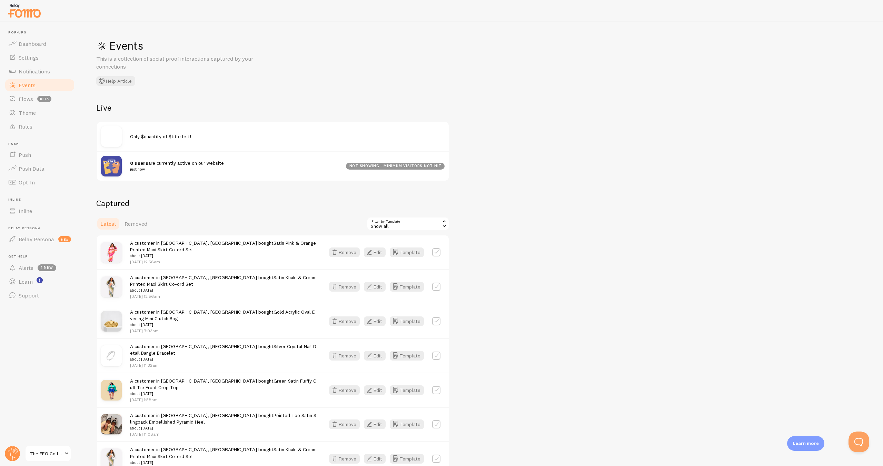
click at [344, 171] on div "0 users are currently active on our website just now" at bounding box center [238, 166] width 216 height 13
click at [392, 167] on div "not showing - minimum visitors not hit" at bounding box center [395, 166] width 99 height 7
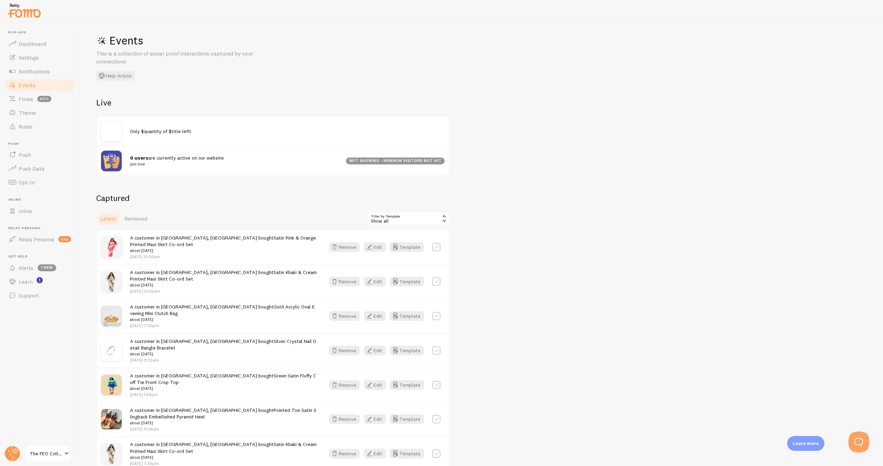
scroll to position [6, 0]
click at [104, 74] on icon "button" at bounding box center [102, 75] width 8 height 8
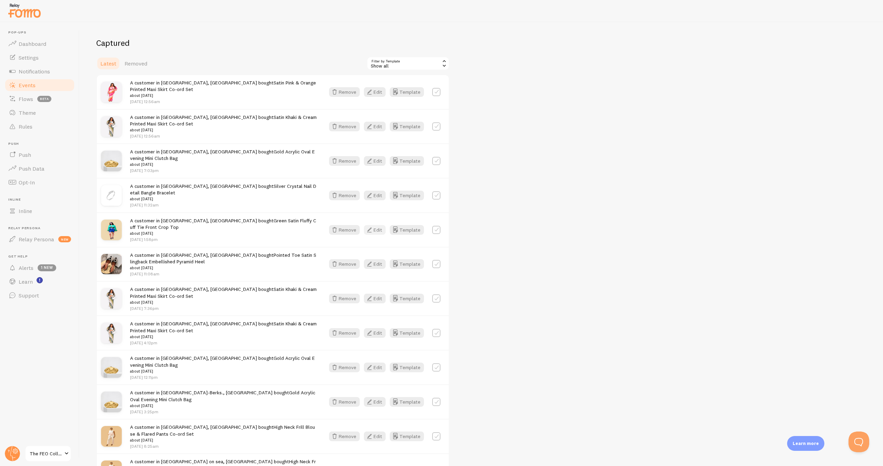
scroll to position [0, 0]
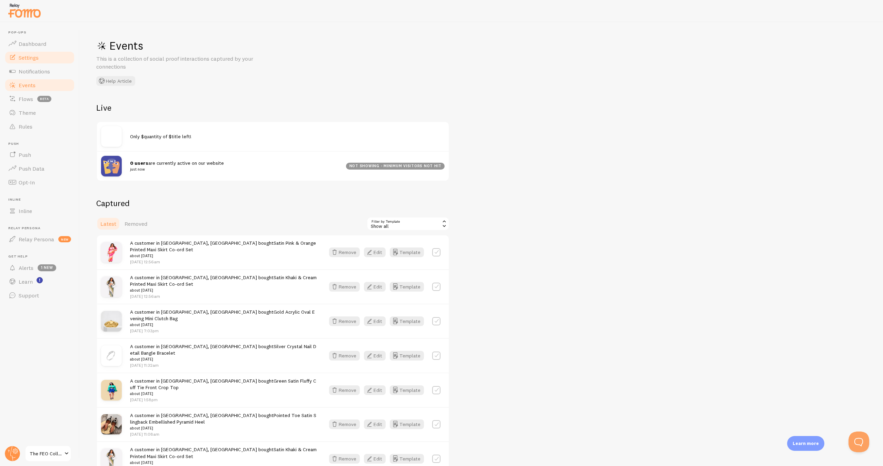
click at [45, 56] on link "Settings" at bounding box center [39, 58] width 71 height 14
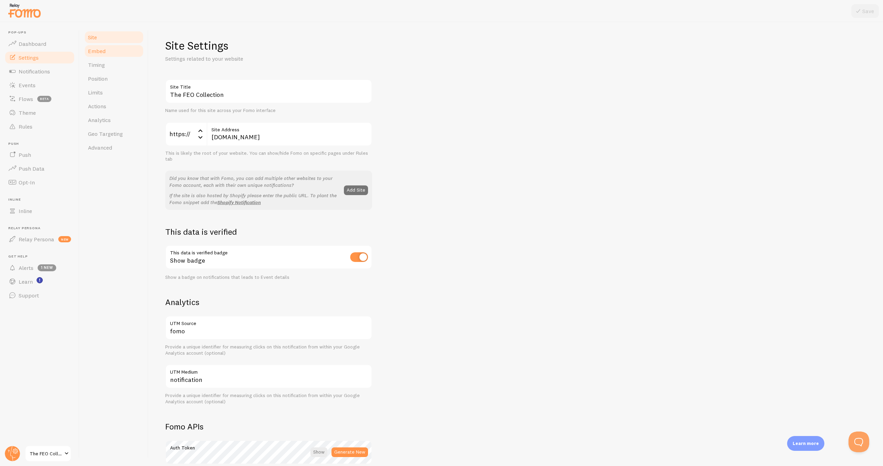
click at [122, 50] on link "Embed" at bounding box center [114, 51] width 60 height 14
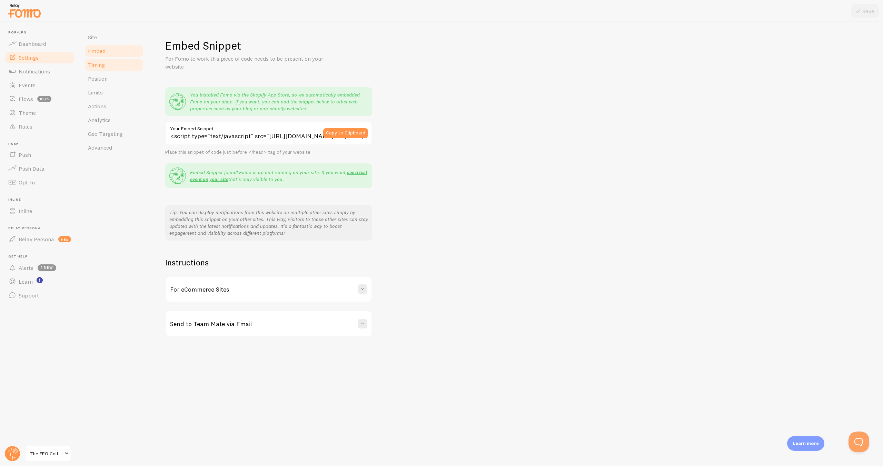
click at [96, 64] on span "Timing" at bounding box center [96, 64] width 17 height 7
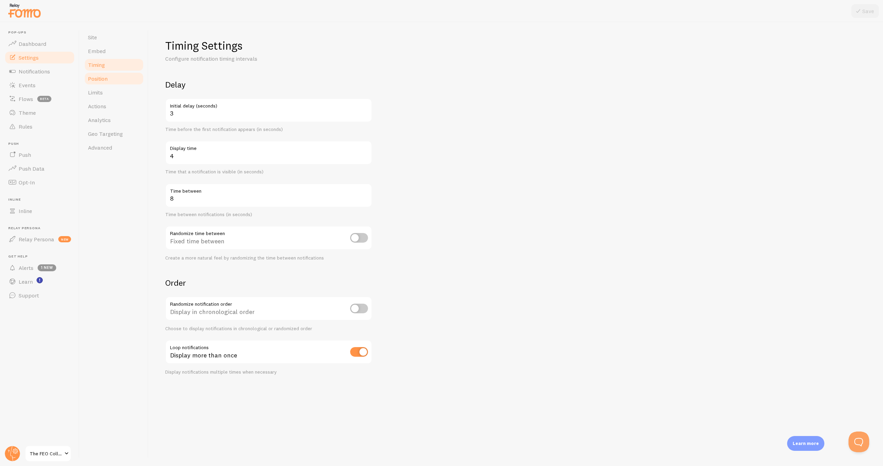
click at [100, 76] on span "Position" at bounding box center [98, 78] width 20 height 7
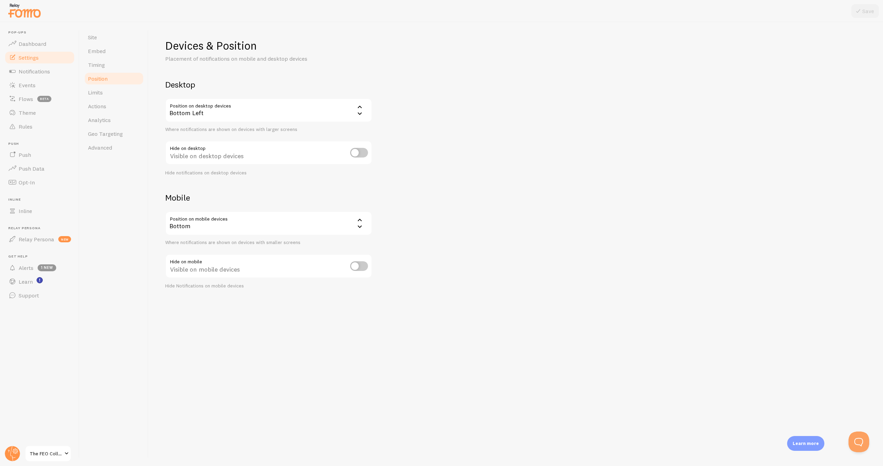
click at [354, 154] on input "checkbox" at bounding box center [359, 153] width 18 height 10
checkbox input "true"
click at [356, 265] on input "checkbox" at bounding box center [359, 266] width 18 height 10
click at [359, 269] on input "checkbox" at bounding box center [359, 266] width 18 height 10
checkbox input "false"
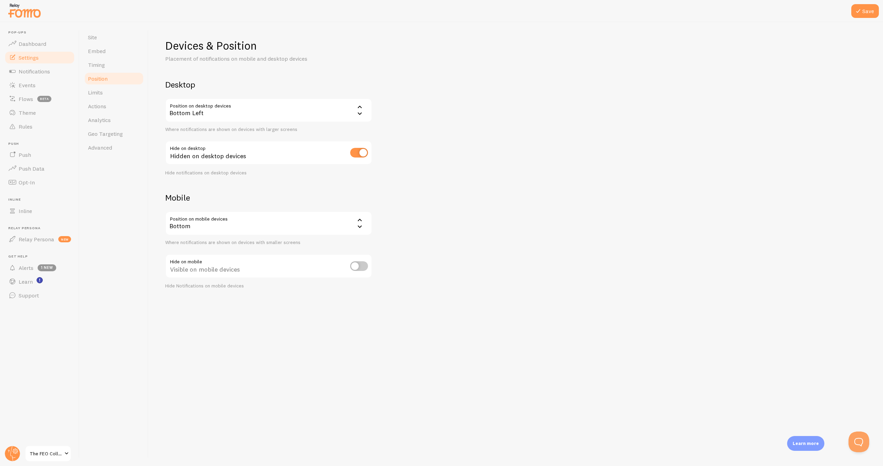
click at [358, 153] on input "checkbox" at bounding box center [359, 153] width 18 height 10
checkbox input "false"
click at [111, 93] on link "Limits" at bounding box center [114, 93] width 60 height 14
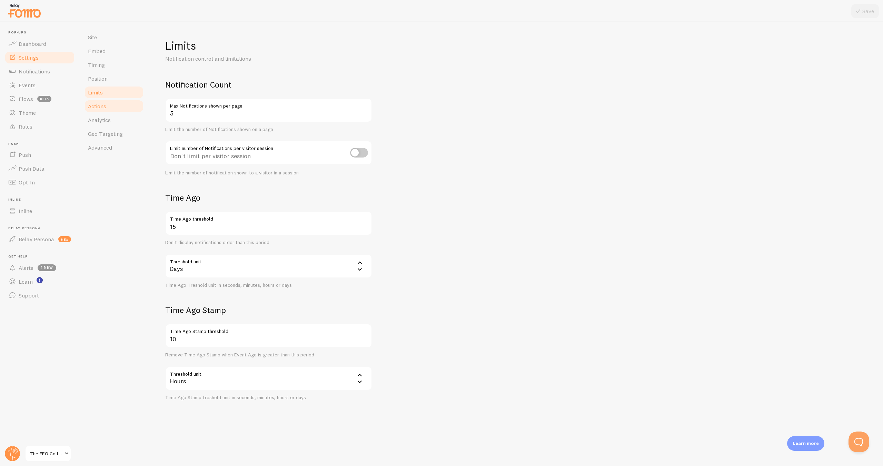
click at [110, 109] on link "Actions" at bounding box center [114, 106] width 60 height 14
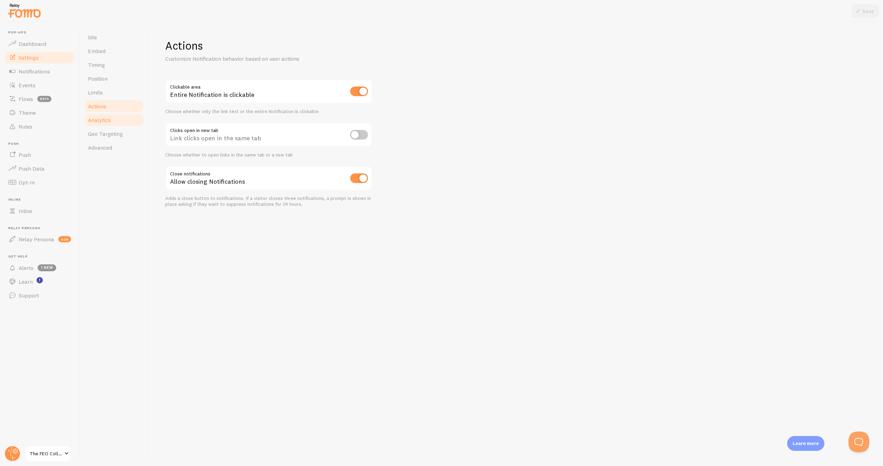
click at [109, 122] on span "Analytics" at bounding box center [99, 120] width 23 height 7
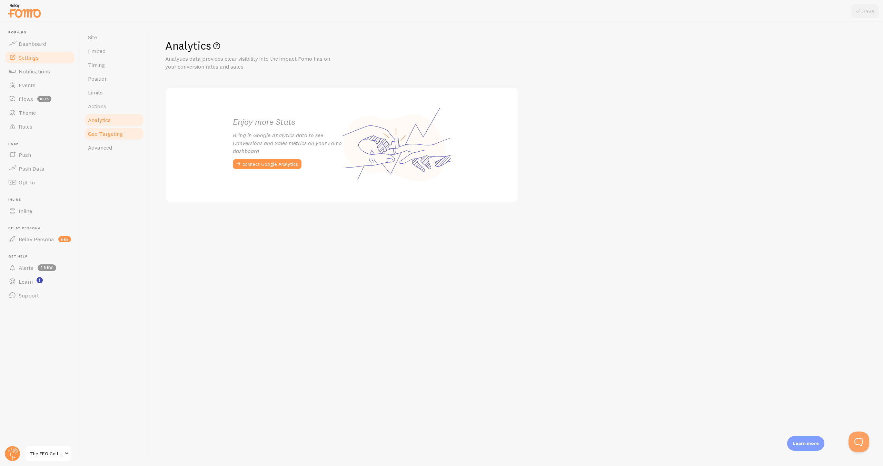
click at [110, 131] on span "Geo Targeting" at bounding box center [105, 133] width 35 height 7
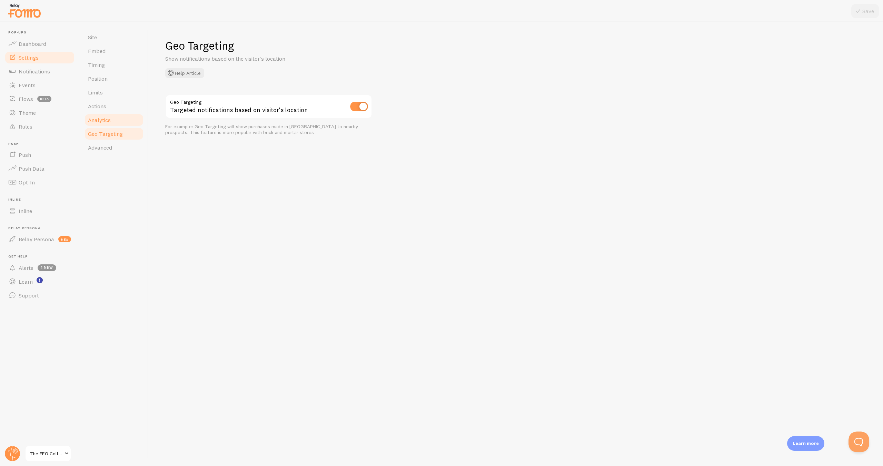
click at [110, 114] on link "Analytics" at bounding box center [114, 120] width 60 height 14
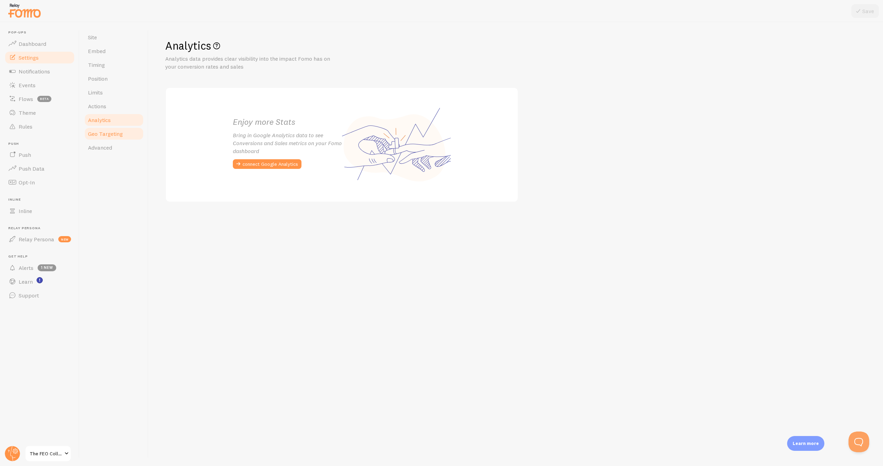
click at [121, 137] on span "Geo Targeting" at bounding box center [105, 133] width 35 height 7
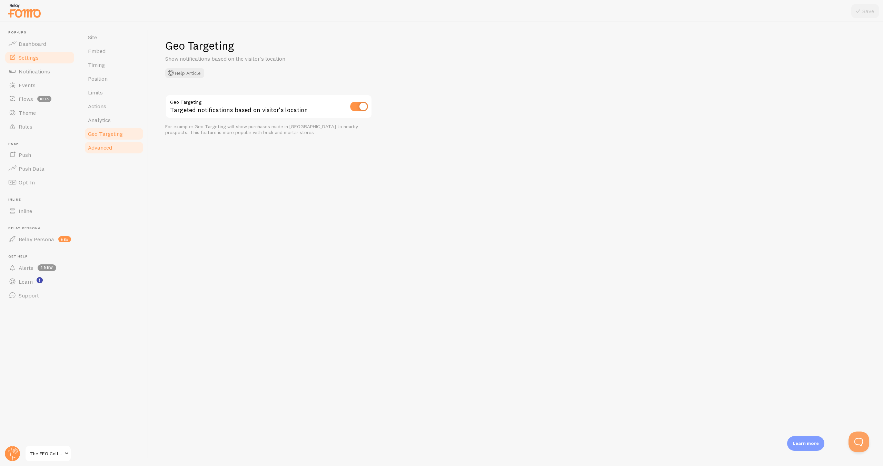
click at [119, 146] on link "Advanced" at bounding box center [114, 148] width 60 height 14
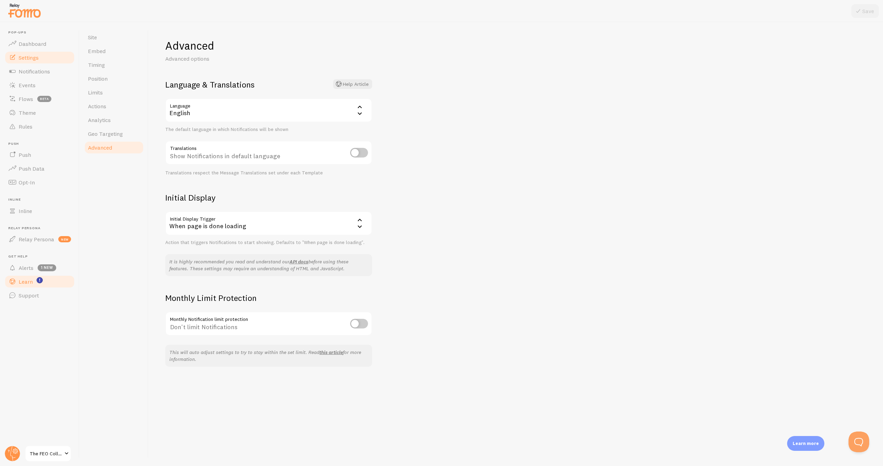
click at [52, 286] on link "Learn" at bounding box center [39, 282] width 71 height 14
